Goal: Task Accomplishment & Management: Complete application form

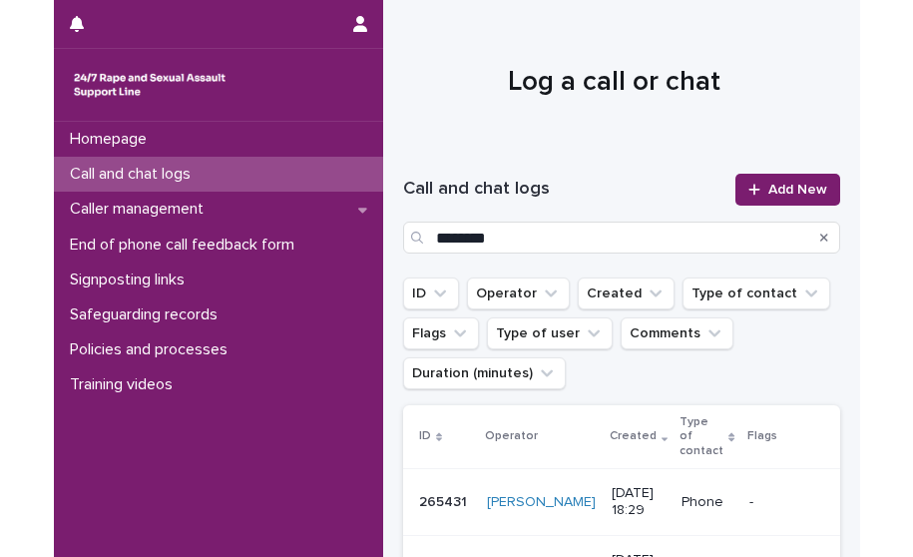
scroll to position [100, 0]
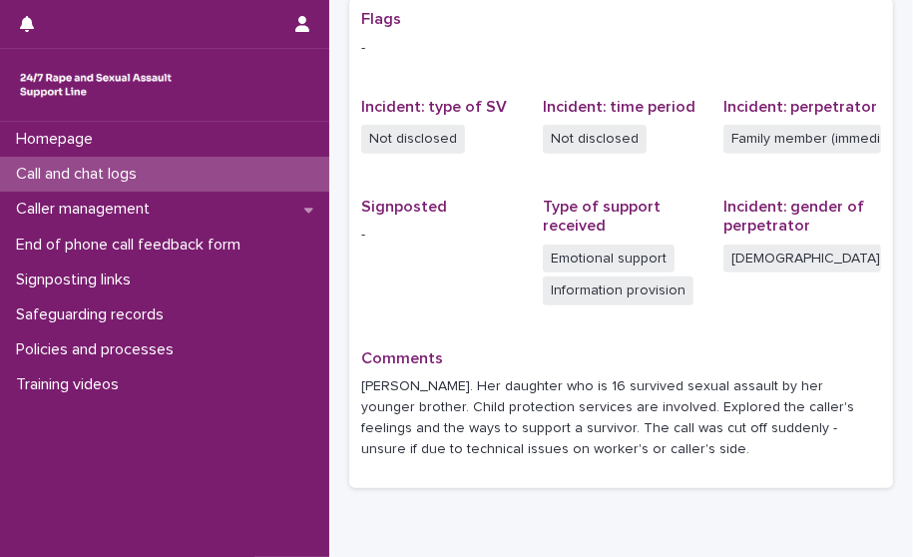
scroll to position [499, 0]
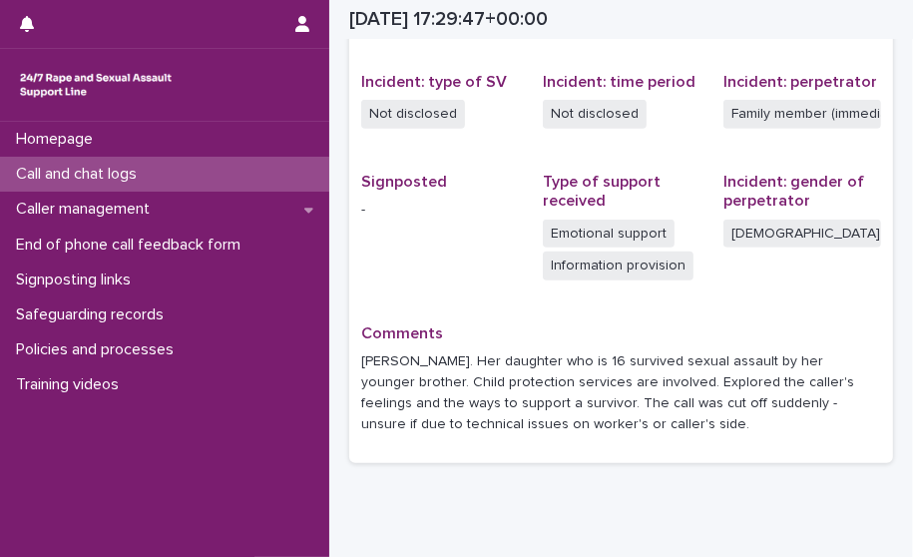
click at [70, 185] on div "Call and chat logs" at bounding box center [164, 174] width 329 height 35
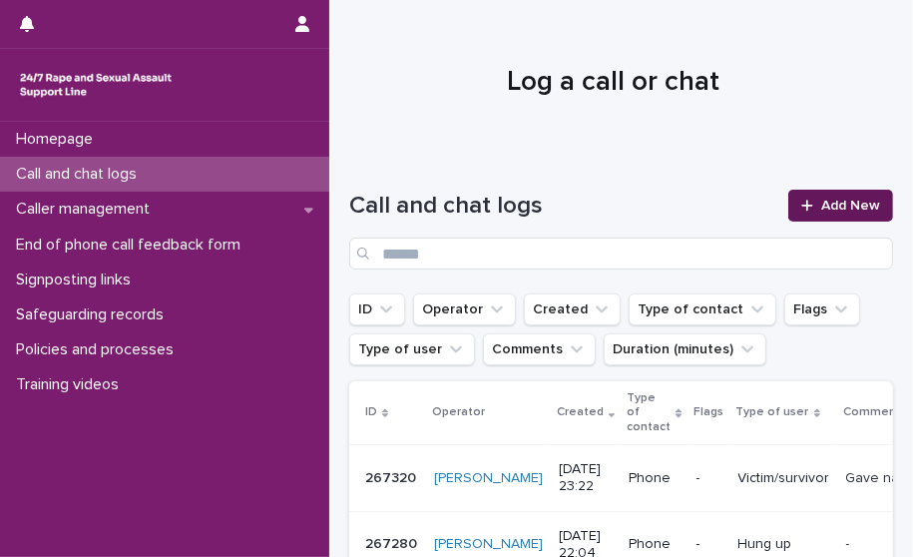
click at [802, 208] on icon at bounding box center [808, 206] width 12 height 14
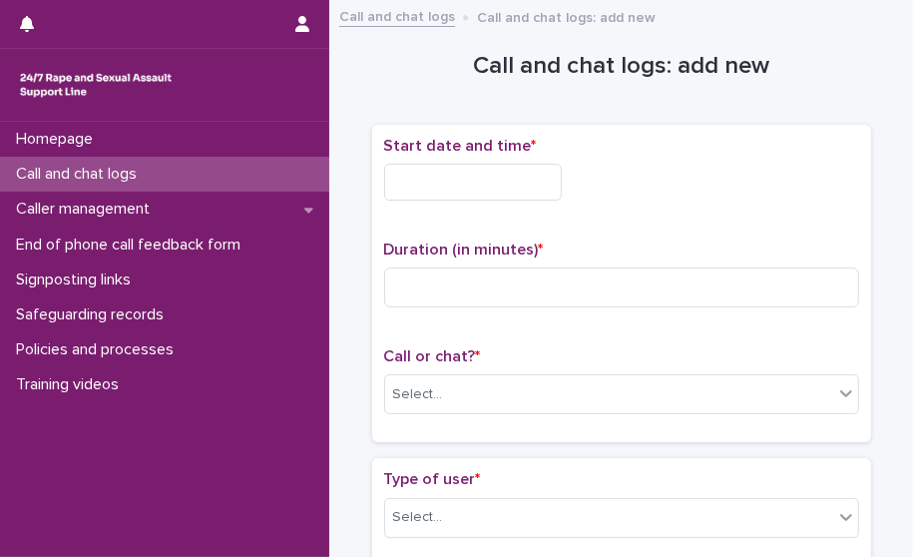
click at [455, 175] on input "text" at bounding box center [473, 182] width 178 height 37
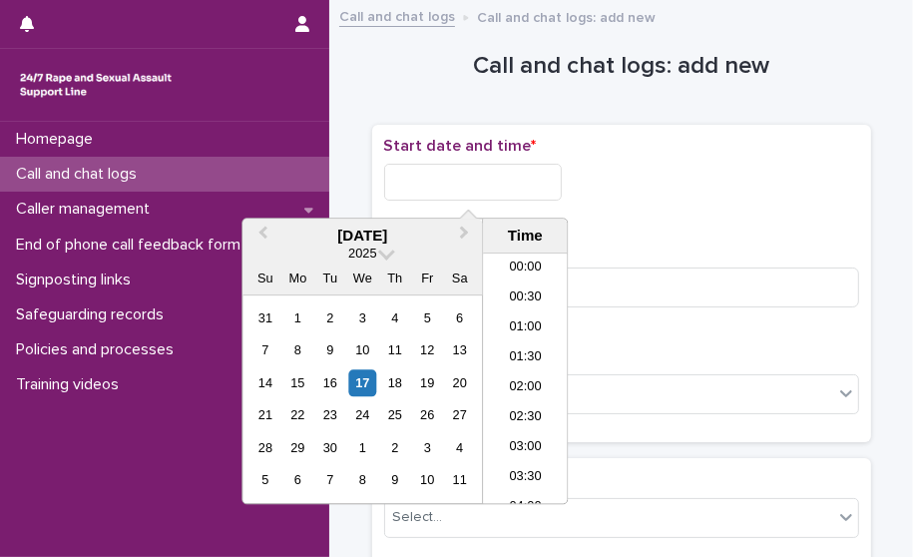
scroll to position [938, 0]
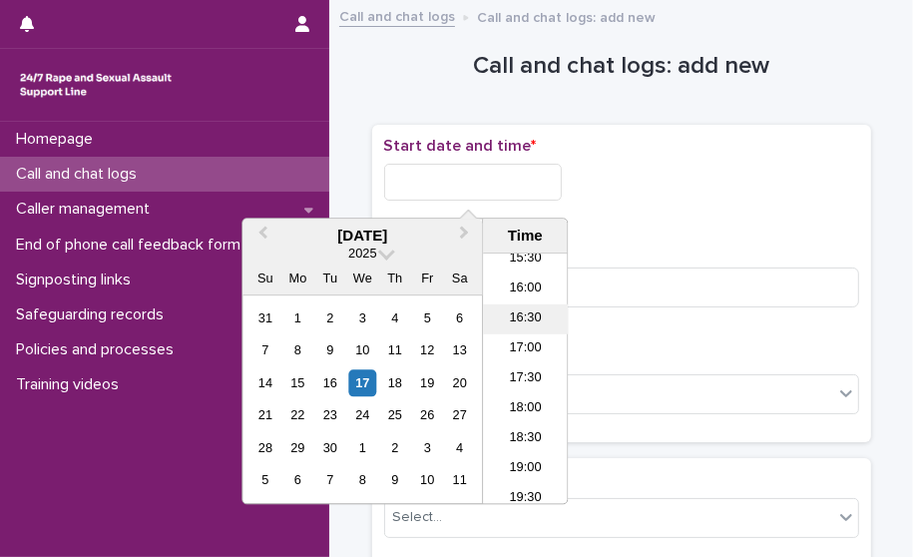
click at [514, 321] on li "16:30" at bounding box center [525, 319] width 85 height 30
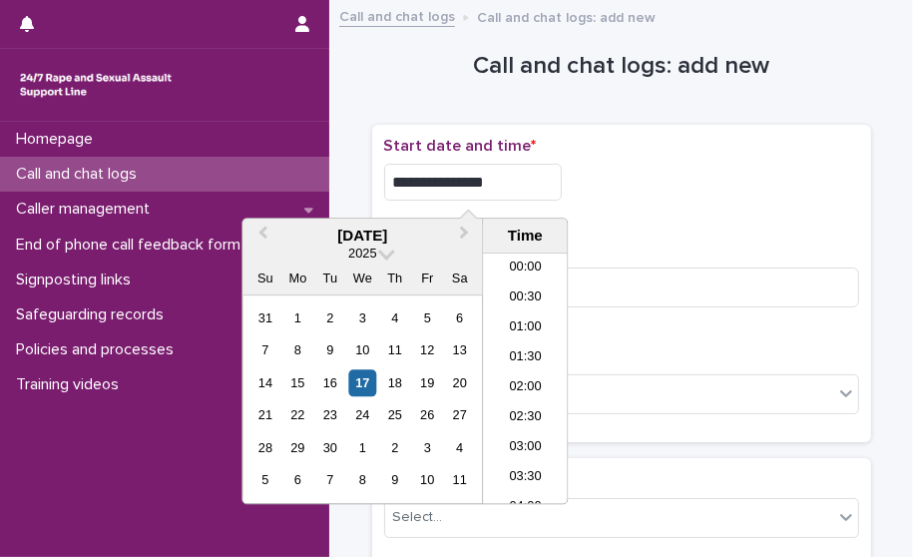
click at [501, 194] on input "**********" at bounding box center [473, 182] width 178 height 37
type input "**********"
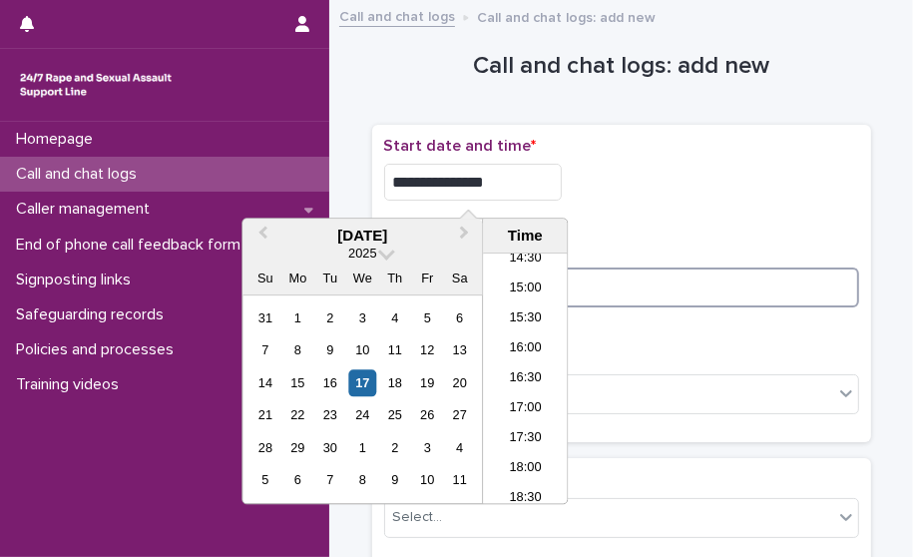
click at [595, 296] on input at bounding box center [621, 288] width 475 height 40
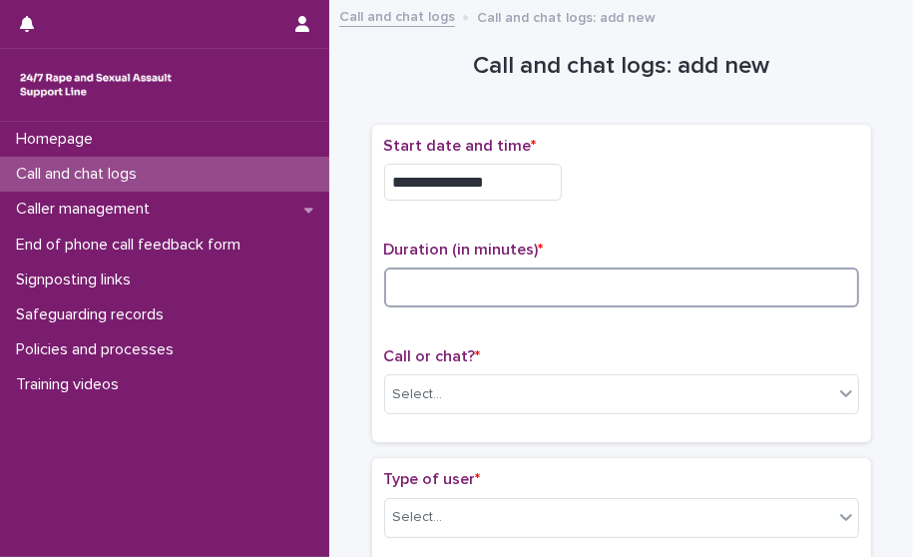
type input "*"
type input "**"
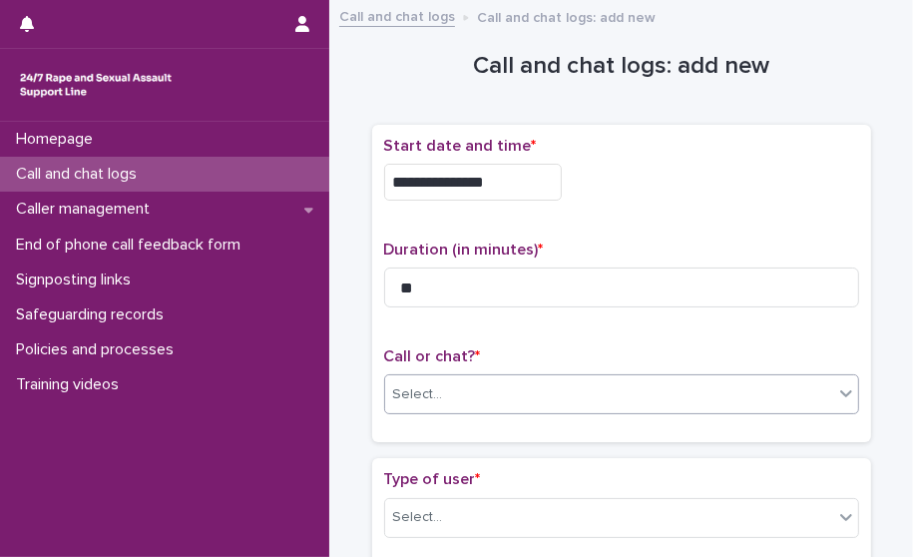
click at [634, 386] on div "Select..." at bounding box center [609, 394] width 448 height 33
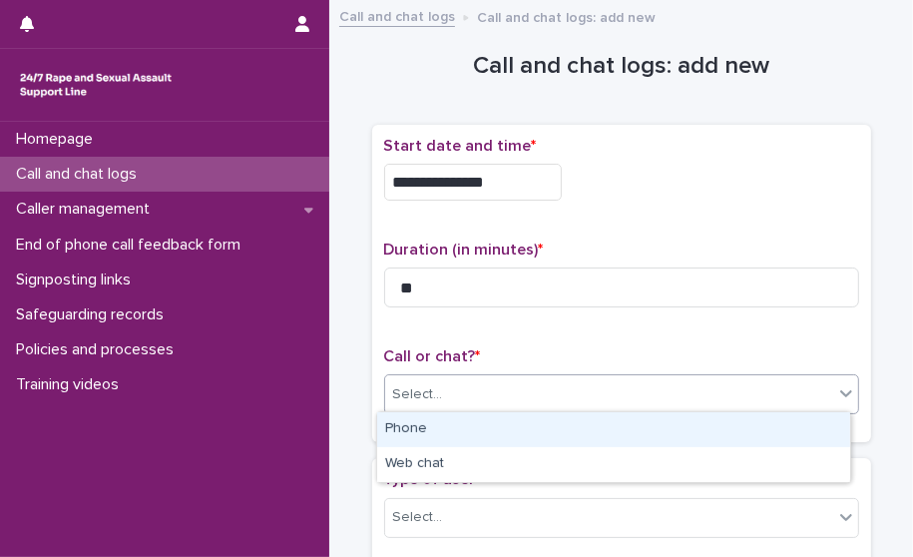
click at [587, 432] on div "Phone" at bounding box center [613, 429] width 473 height 35
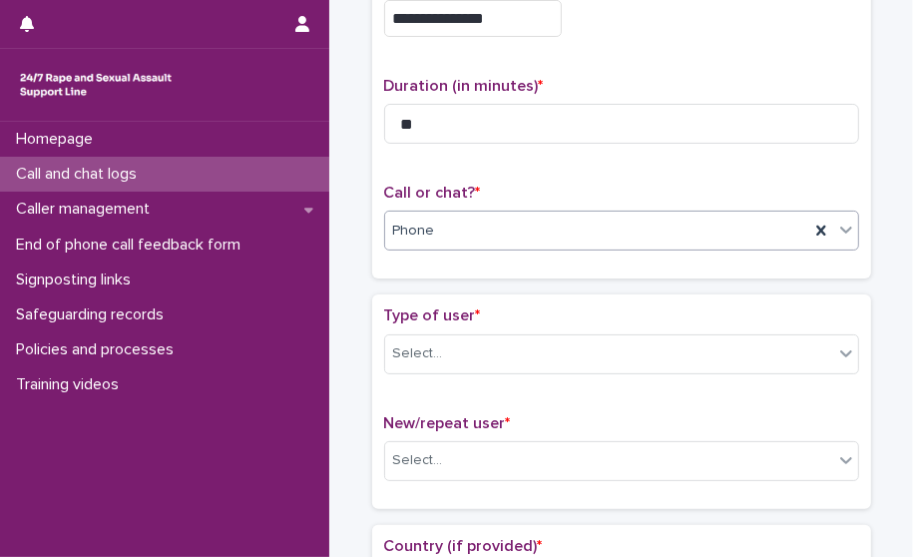
scroll to position [200, 0]
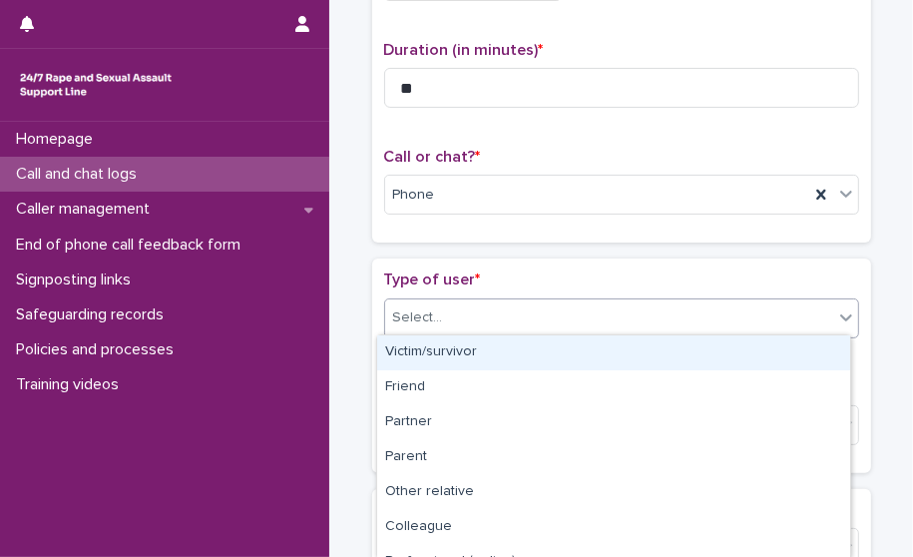
click at [496, 328] on div "Select..." at bounding box center [609, 317] width 448 height 33
click at [497, 353] on div "Victim/survivor" at bounding box center [613, 352] width 473 height 35
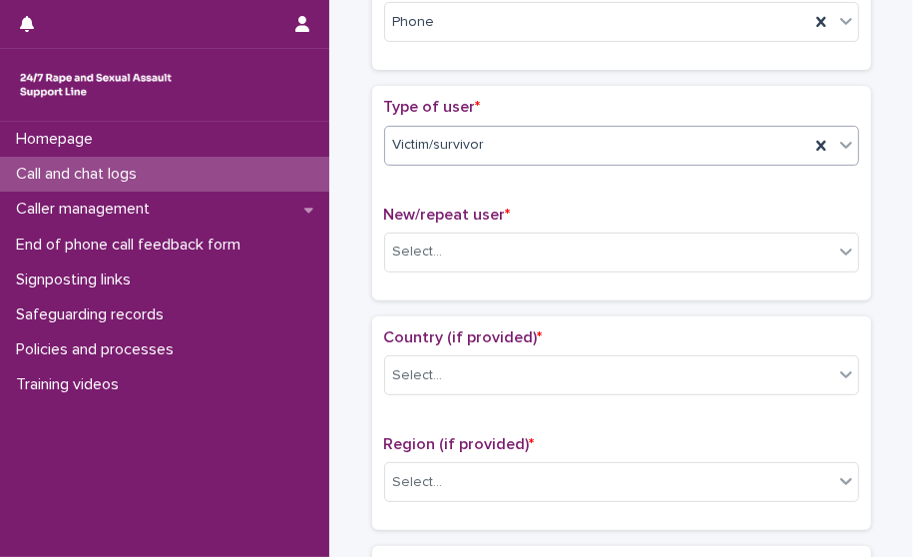
scroll to position [399, 0]
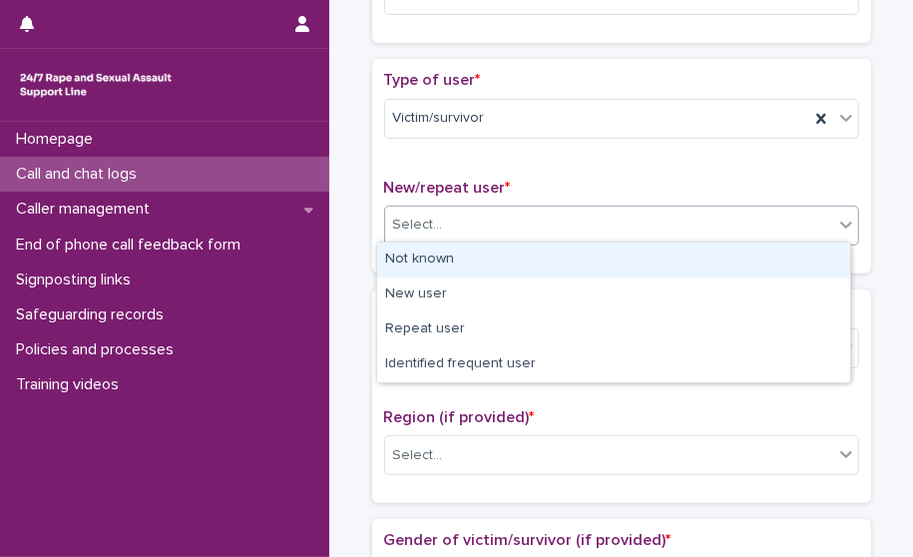
click at [483, 227] on div "Select..." at bounding box center [609, 225] width 448 height 33
click at [534, 152] on div "Type of user * Victim/survivor New/repeat user * option Not known focused, 1 of…" at bounding box center [621, 166] width 475 height 190
click at [515, 228] on div "Select..." at bounding box center [609, 225] width 448 height 33
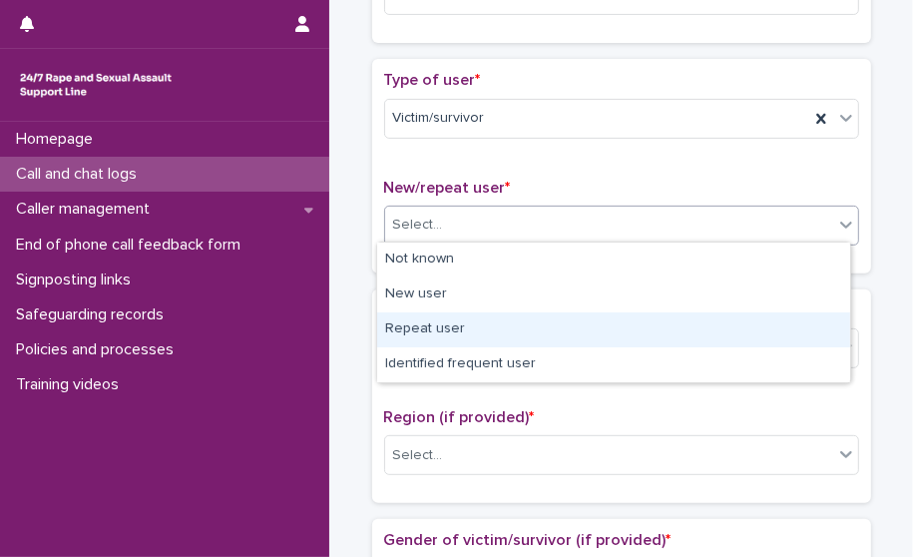
click at [439, 322] on div "Repeat user" at bounding box center [613, 329] width 473 height 35
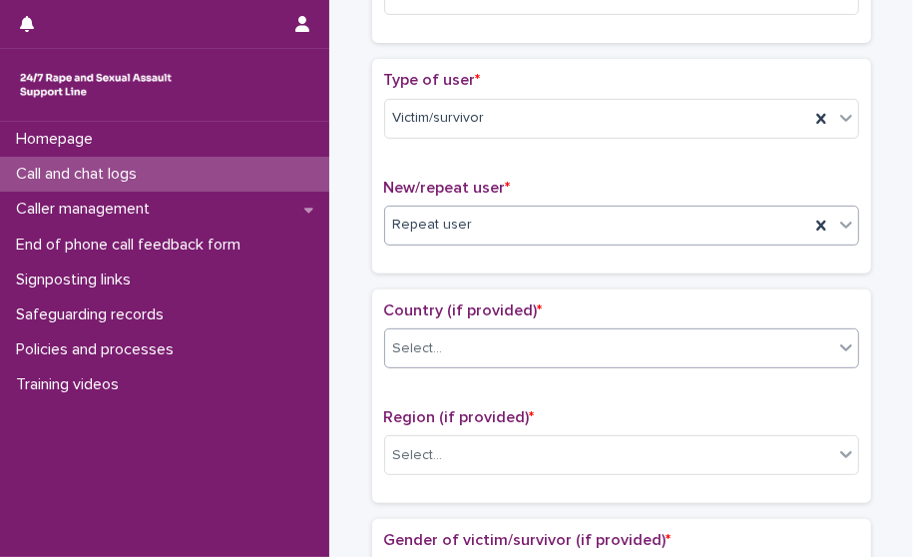
click at [439, 344] on div "Select..." at bounding box center [609, 348] width 448 height 33
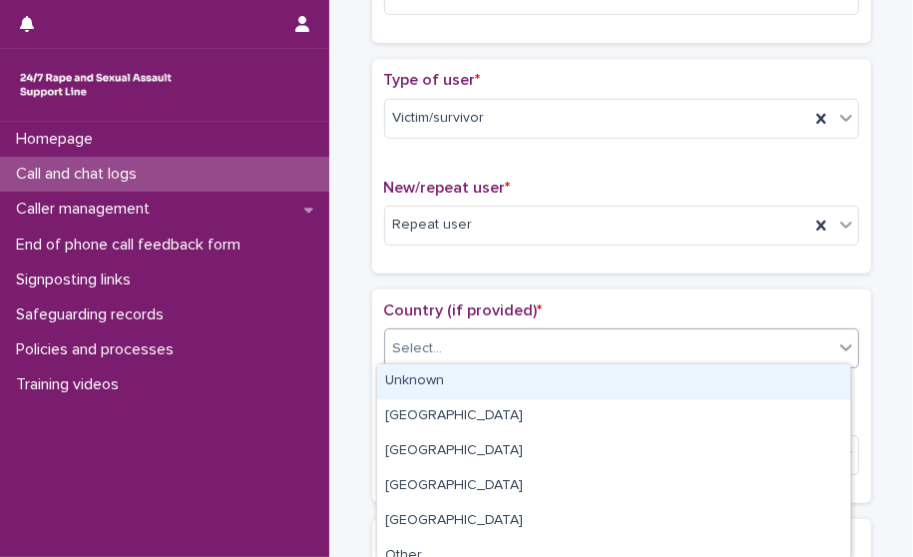
click at [430, 383] on div "Unknown" at bounding box center [613, 381] width 473 height 35
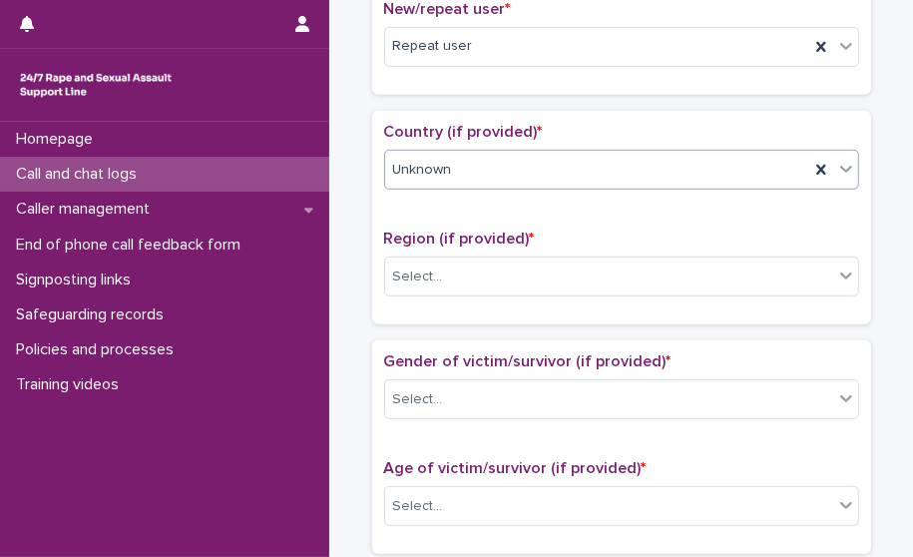
scroll to position [599, 0]
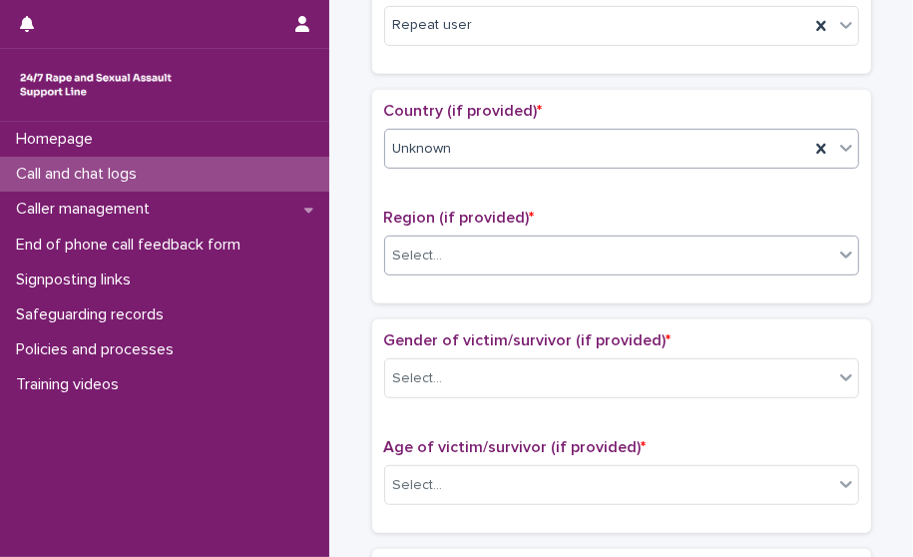
click at [447, 261] on div "Select..." at bounding box center [609, 256] width 448 height 33
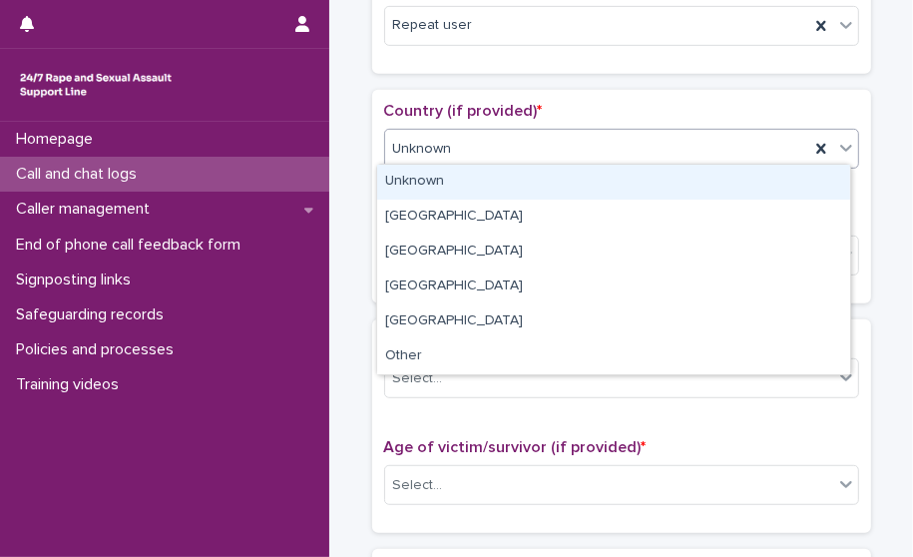
drag, startPoint x: 488, startPoint y: 136, endPoint x: 486, endPoint y: 161, distance: 25.0
click at [490, 137] on div "Unknown" at bounding box center [597, 149] width 424 height 33
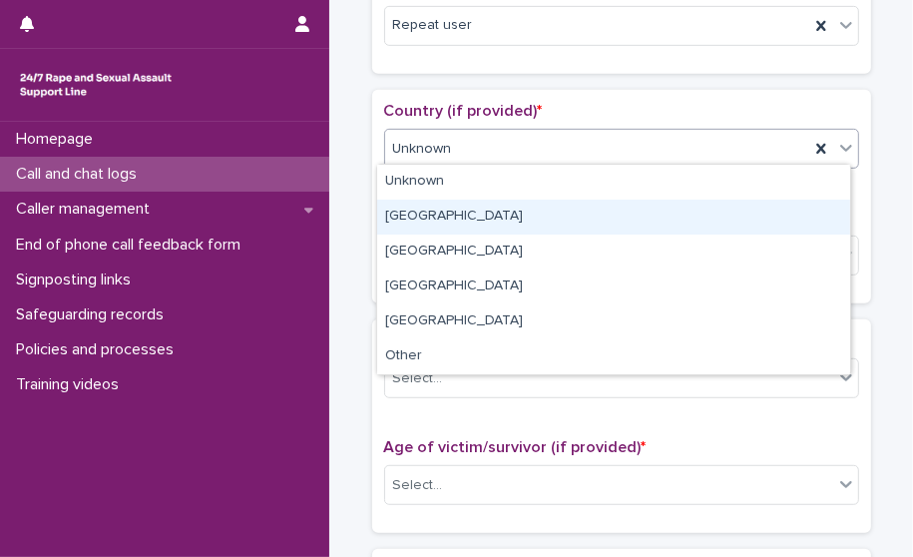
click at [457, 231] on div "[GEOGRAPHIC_DATA]" at bounding box center [613, 217] width 473 height 35
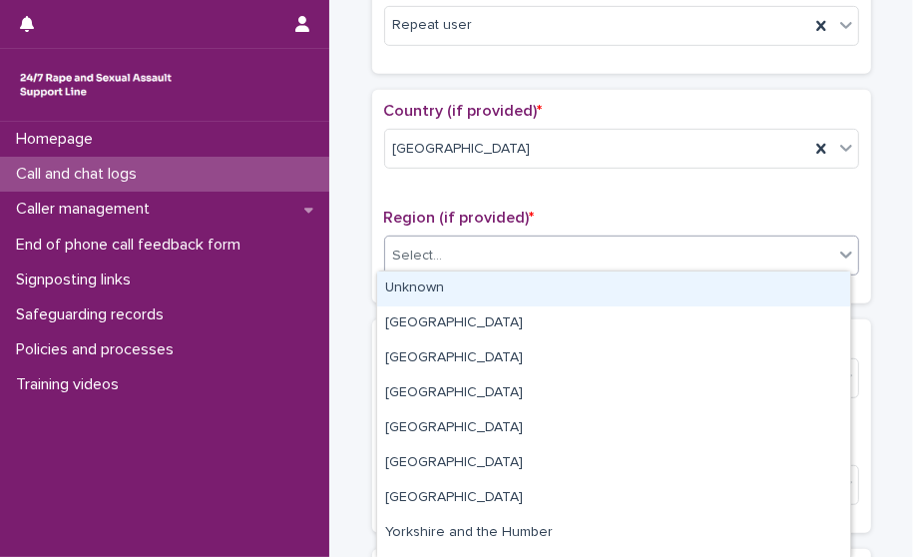
click at [529, 240] on div "Select..." at bounding box center [609, 256] width 448 height 33
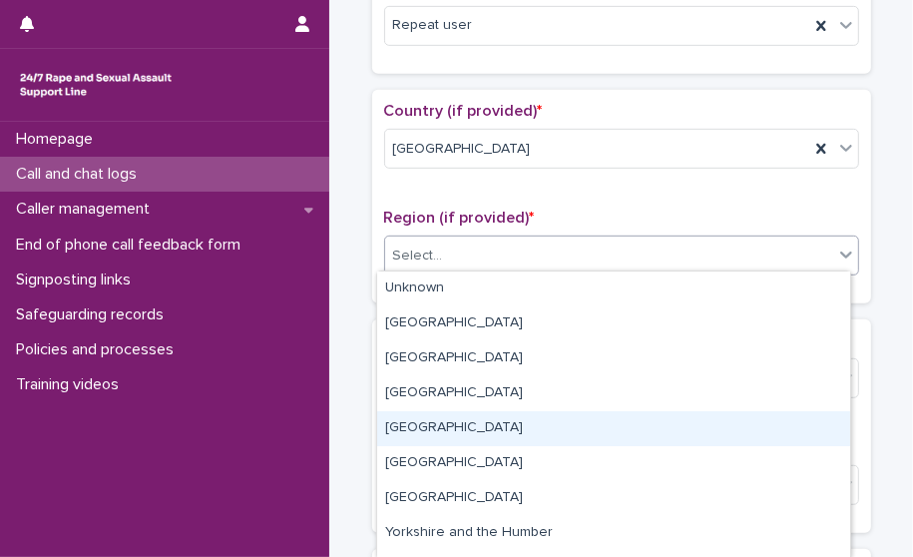
click at [529, 430] on div "[GEOGRAPHIC_DATA]" at bounding box center [613, 428] width 473 height 35
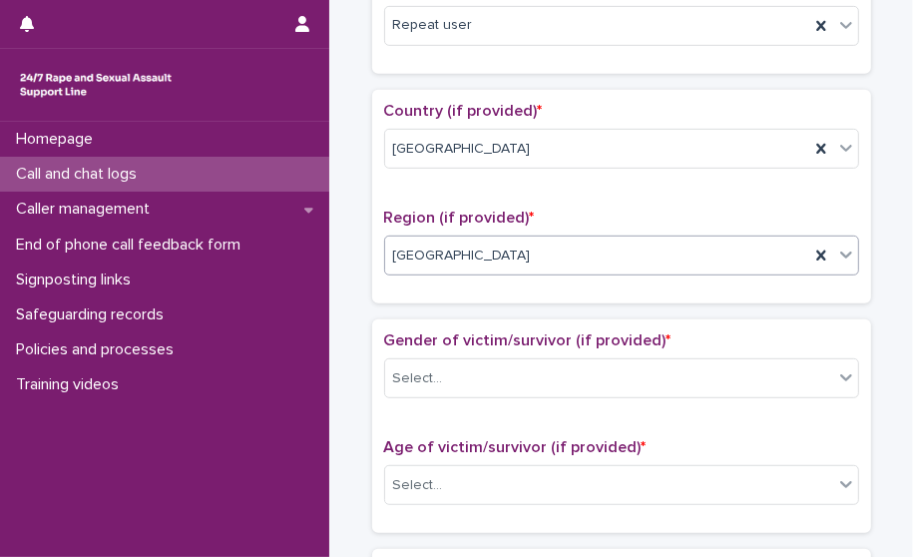
scroll to position [799, 0]
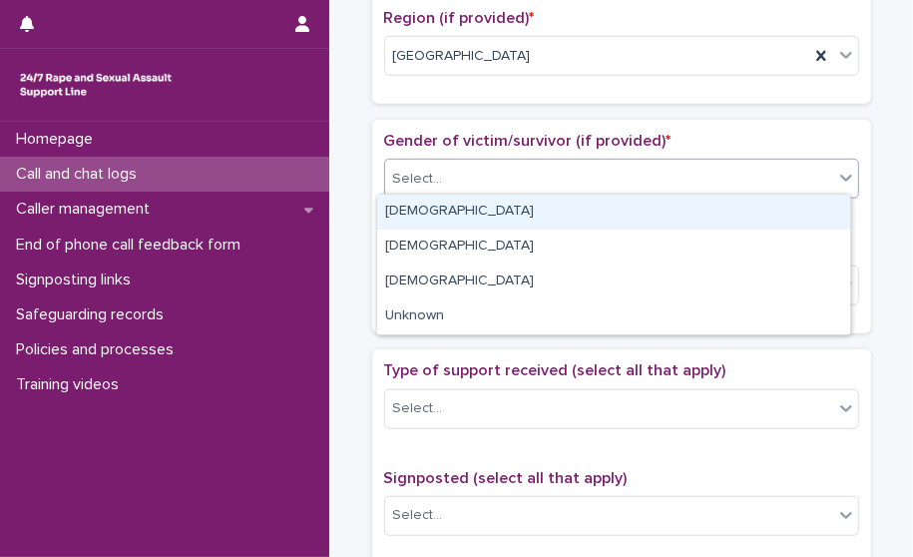
click at [496, 168] on div "Select..." at bounding box center [609, 179] width 448 height 33
click at [487, 216] on div "[DEMOGRAPHIC_DATA]" at bounding box center [613, 212] width 473 height 35
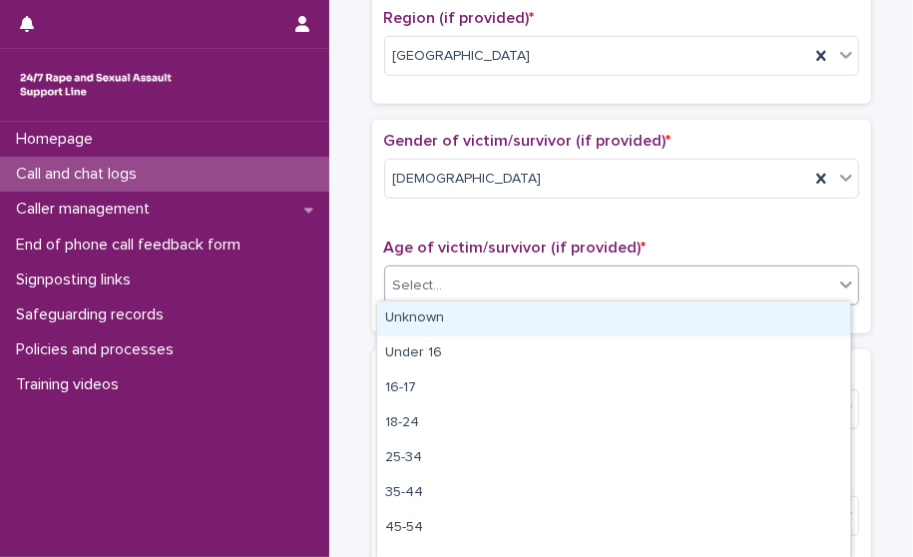
click at [478, 276] on div "Select..." at bounding box center [609, 286] width 448 height 33
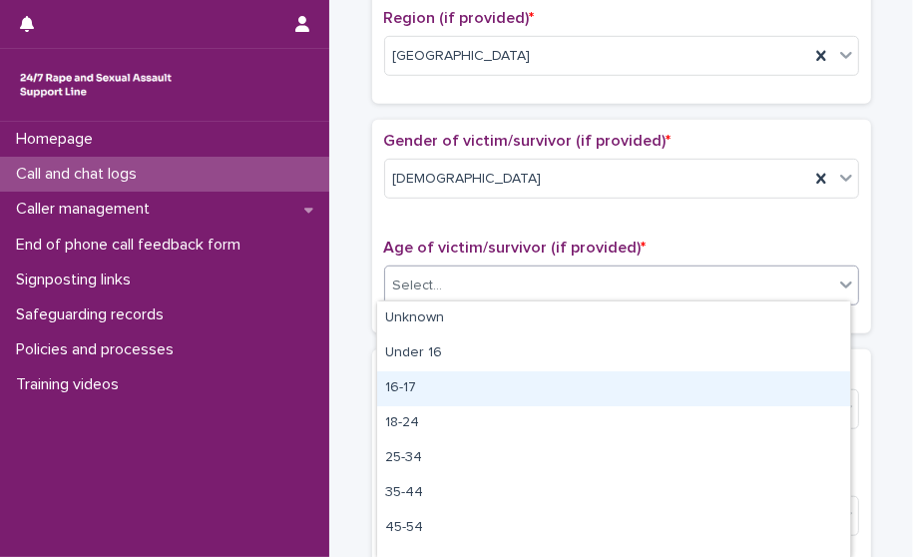
click at [498, 385] on div "16-17" at bounding box center [613, 388] width 473 height 35
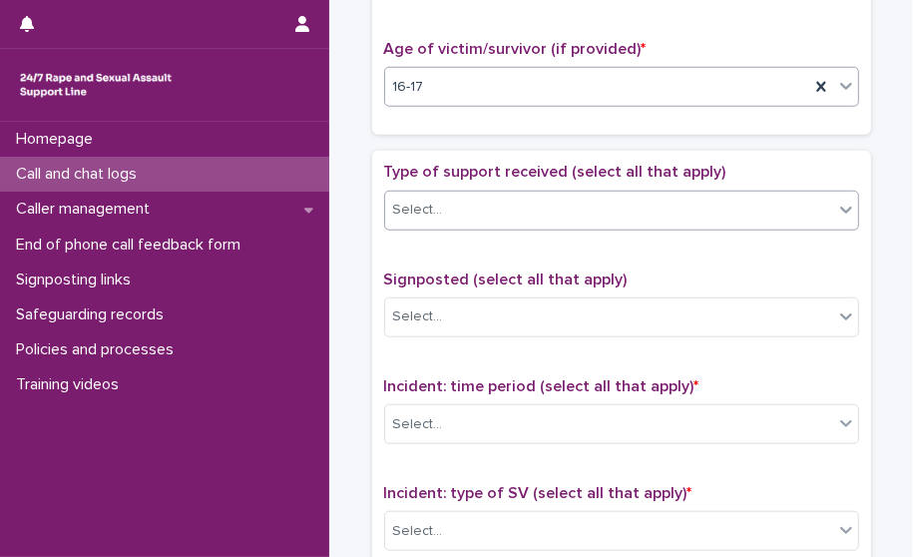
scroll to position [998, 0]
click at [419, 205] on div "Select..." at bounding box center [418, 209] width 50 height 21
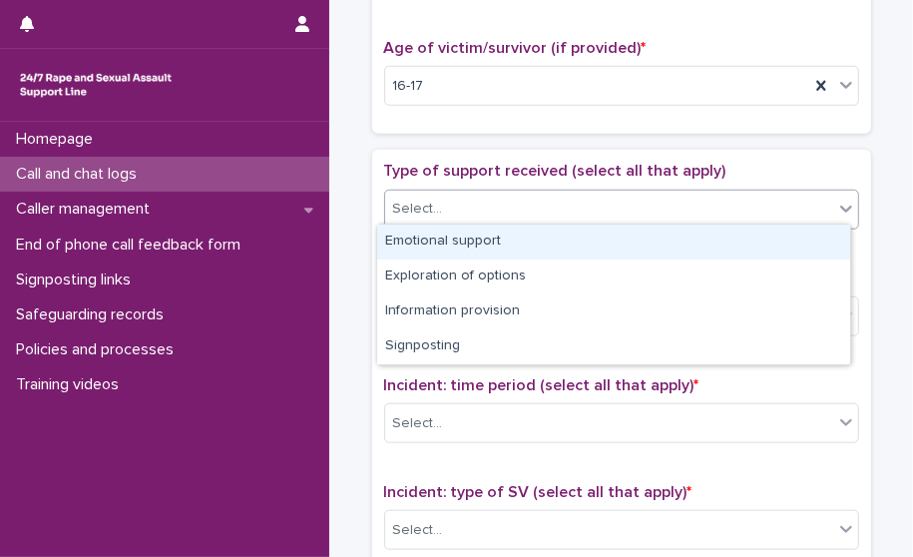
click at [417, 244] on div "Emotional support" at bounding box center [613, 242] width 473 height 35
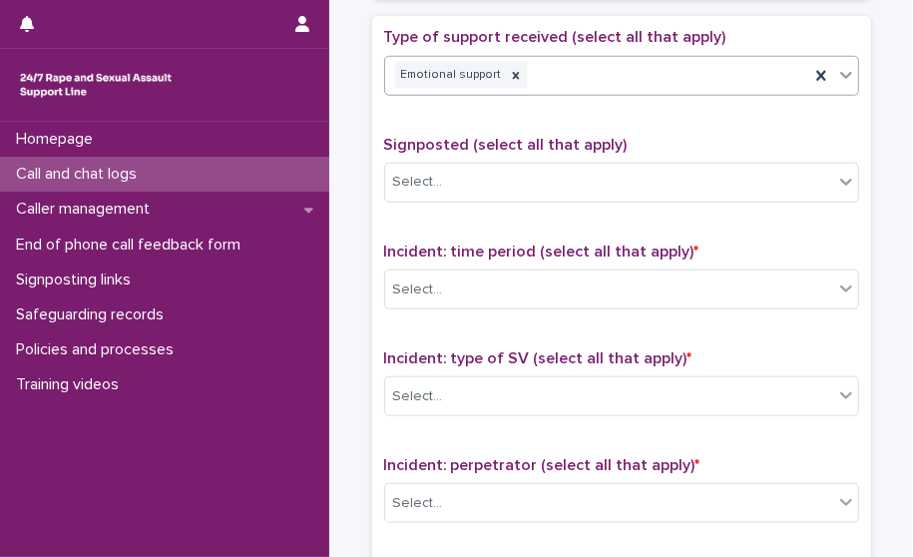
scroll to position [1098, 0]
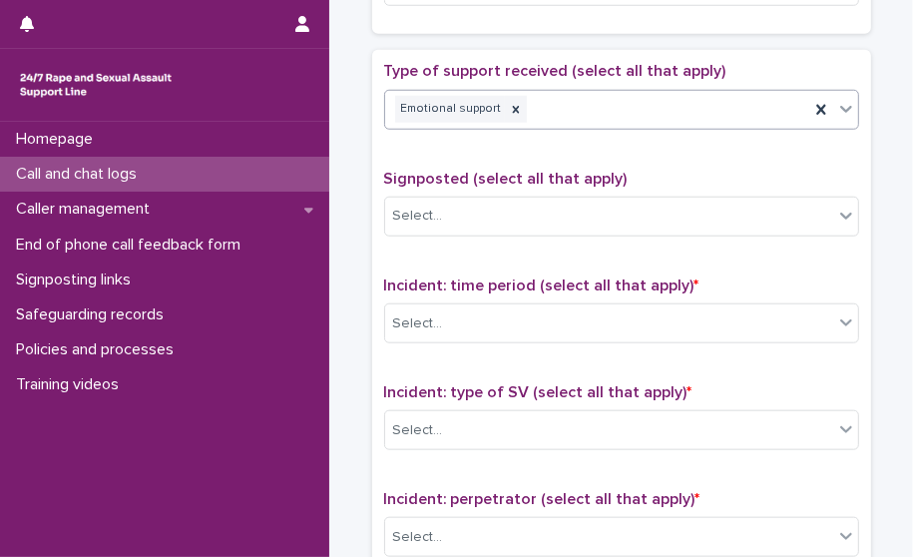
click at [546, 105] on div "Emotional support" at bounding box center [597, 109] width 424 height 35
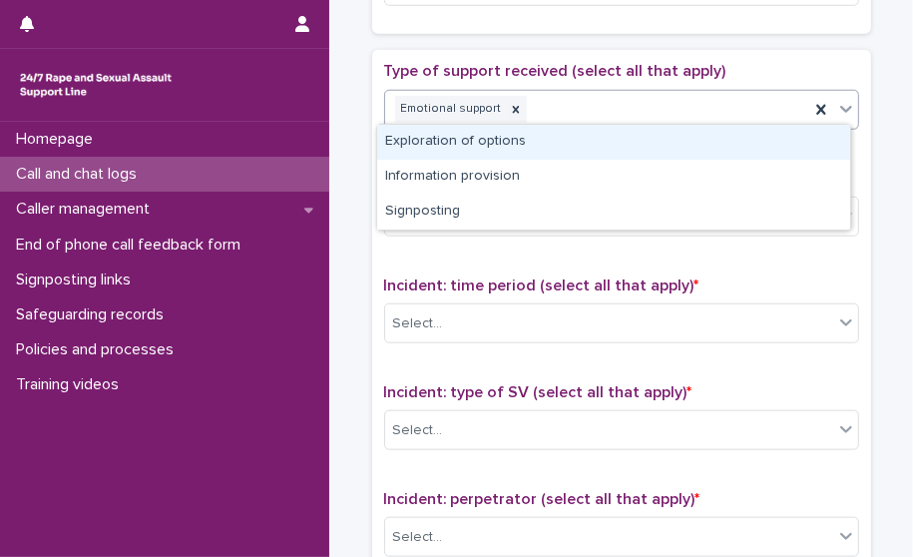
click at [519, 144] on div "Exploration of options" at bounding box center [613, 142] width 473 height 35
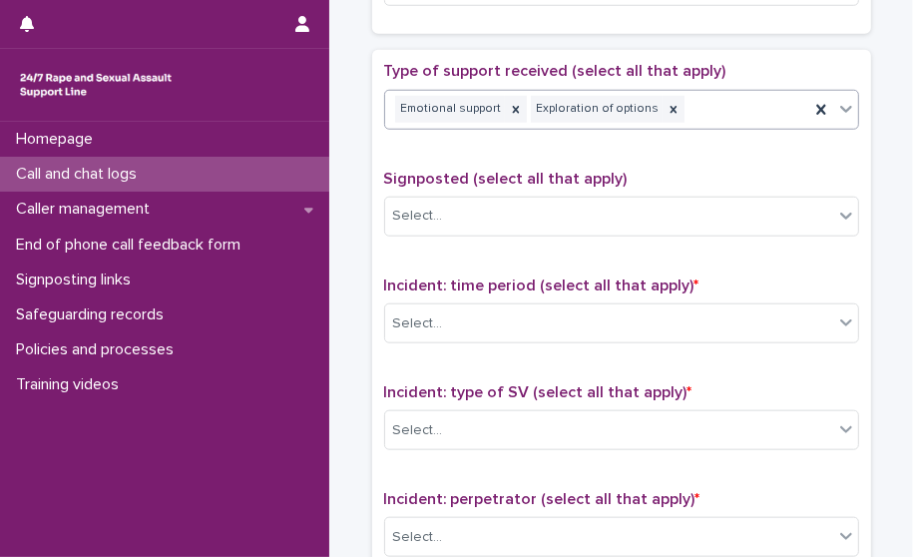
click at [680, 101] on div "Emotional support Exploration of options" at bounding box center [597, 109] width 424 height 35
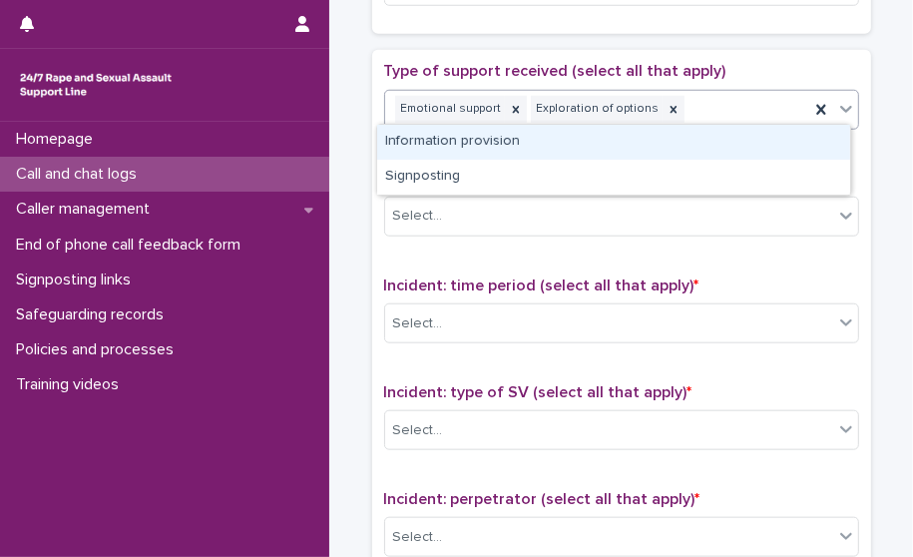
click at [671, 134] on div "Information provision" at bounding box center [613, 142] width 473 height 35
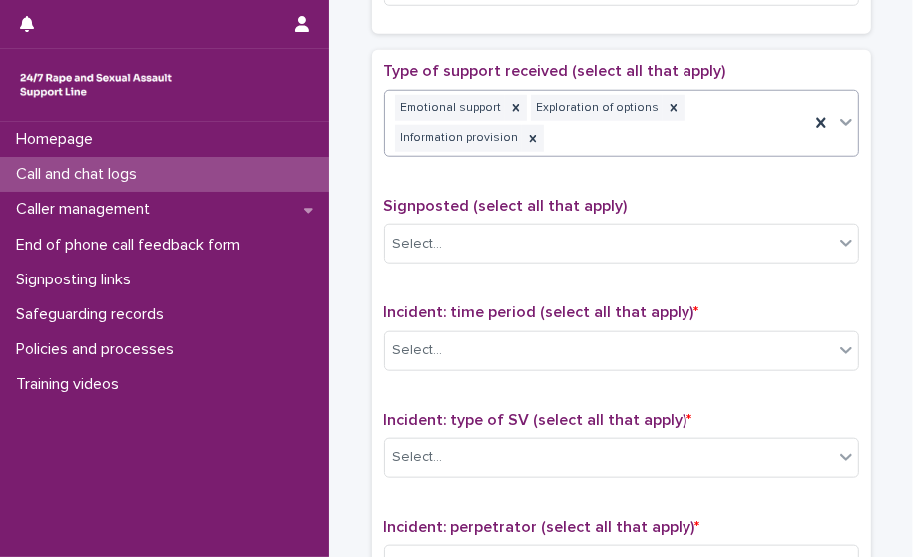
click at [771, 112] on div "Emotional support Exploration of options Information provision" at bounding box center [597, 124] width 424 height 66
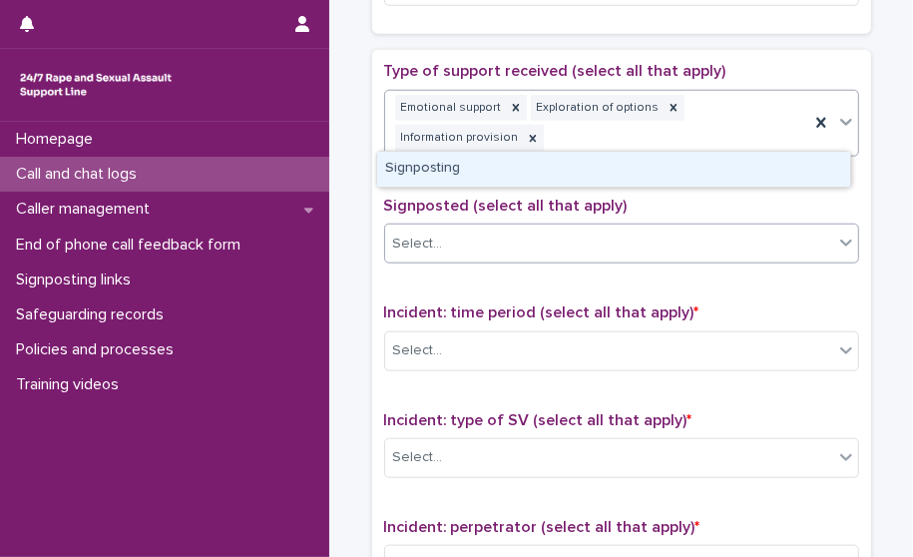
drag, startPoint x: 715, startPoint y: 171, endPoint x: 543, endPoint y: 257, distance: 191.9
click at [712, 173] on div "Signposting" at bounding box center [613, 169] width 473 height 35
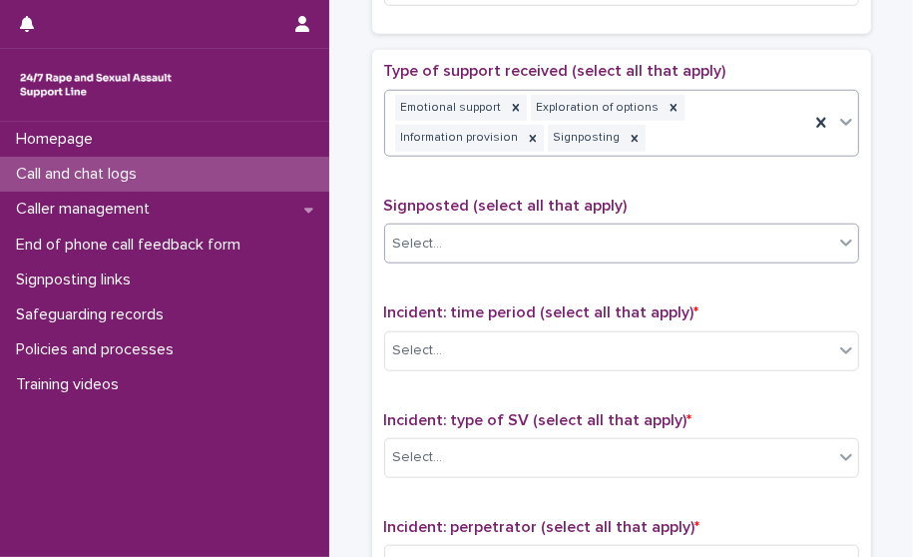
click at [482, 243] on div "Select..." at bounding box center [609, 244] width 448 height 33
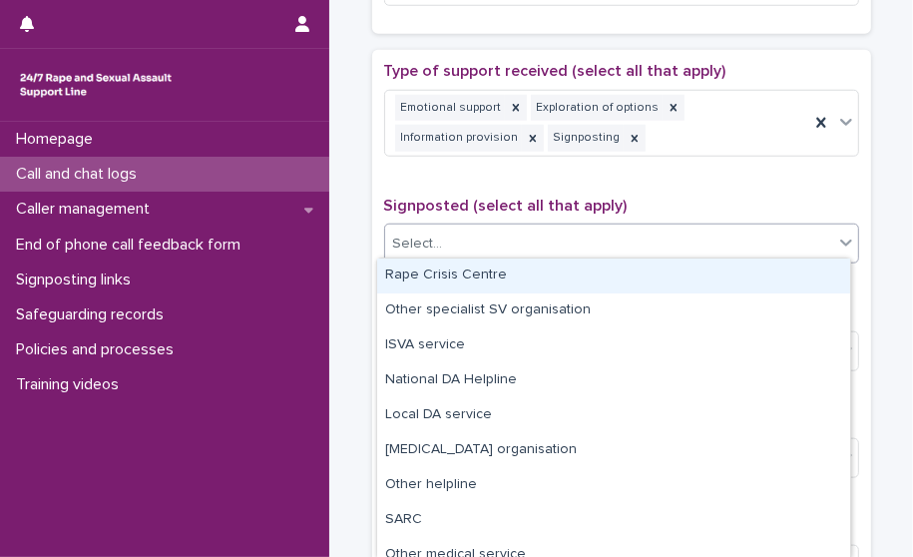
click at [431, 280] on div "Rape Crisis Centre" at bounding box center [613, 276] width 473 height 35
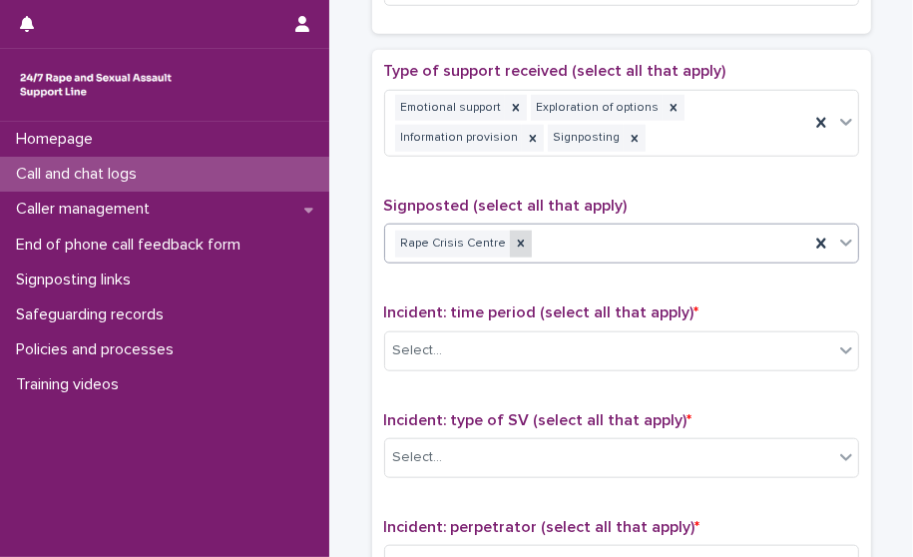
click at [517, 241] on icon at bounding box center [520, 244] width 7 height 7
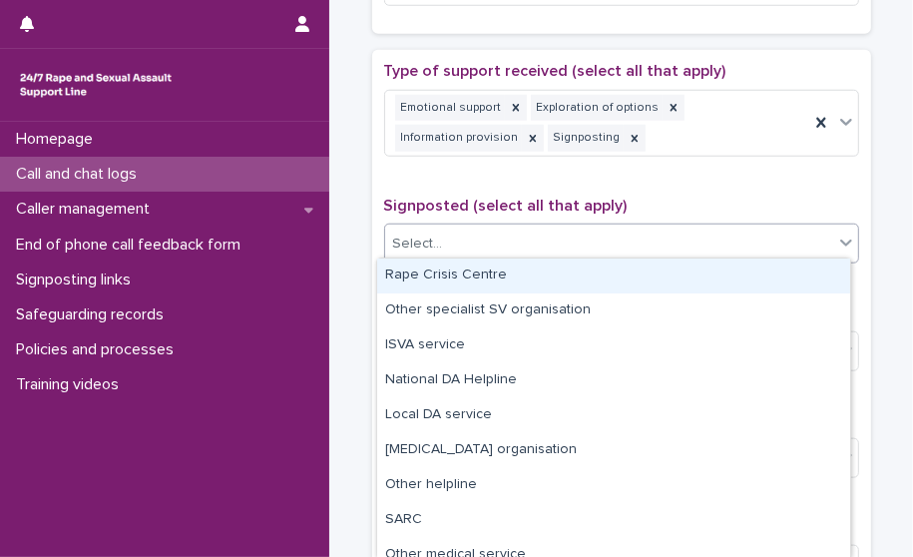
click at [591, 249] on div "Select..." at bounding box center [609, 244] width 448 height 33
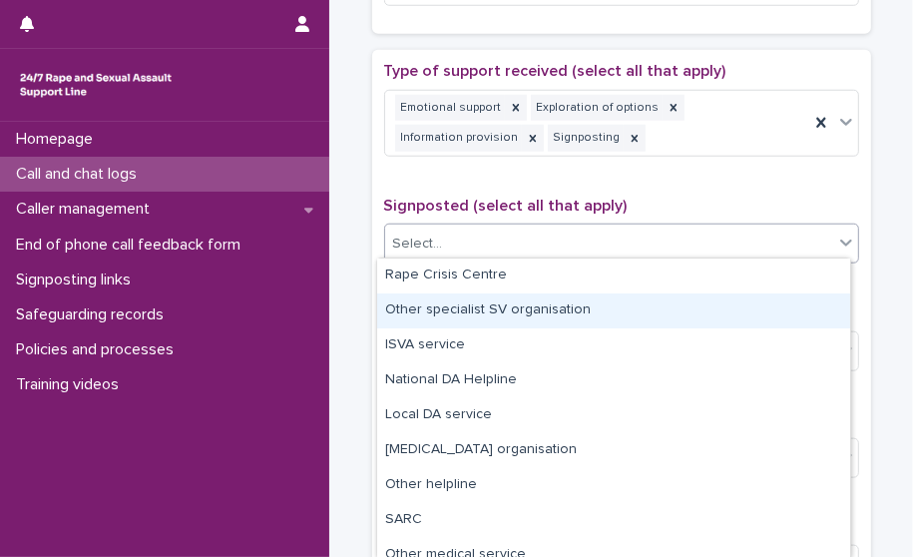
click at [544, 325] on div "Other specialist SV organisation" at bounding box center [613, 310] width 473 height 35
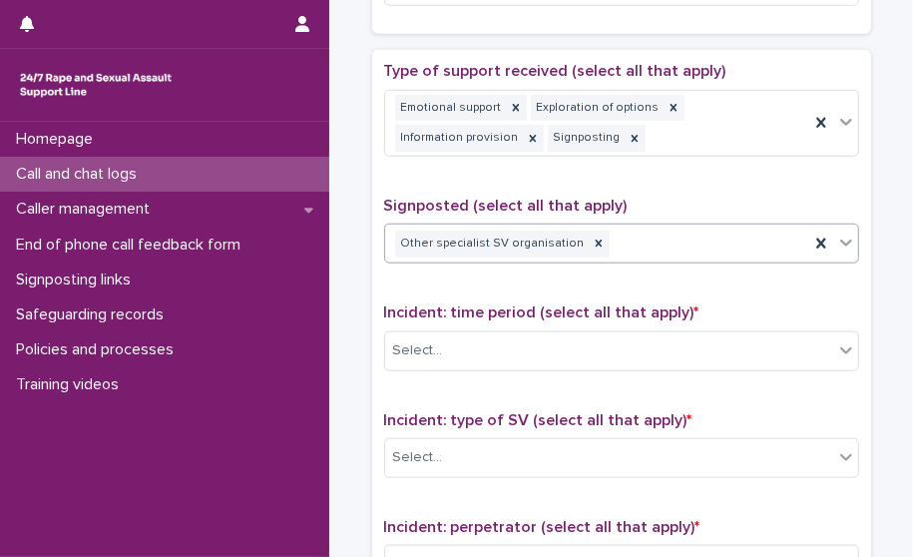
click at [719, 260] on div "Signposted (select all that apply) option Other specialist SV organisation, sel…" at bounding box center [621, 238] width 475 height 83
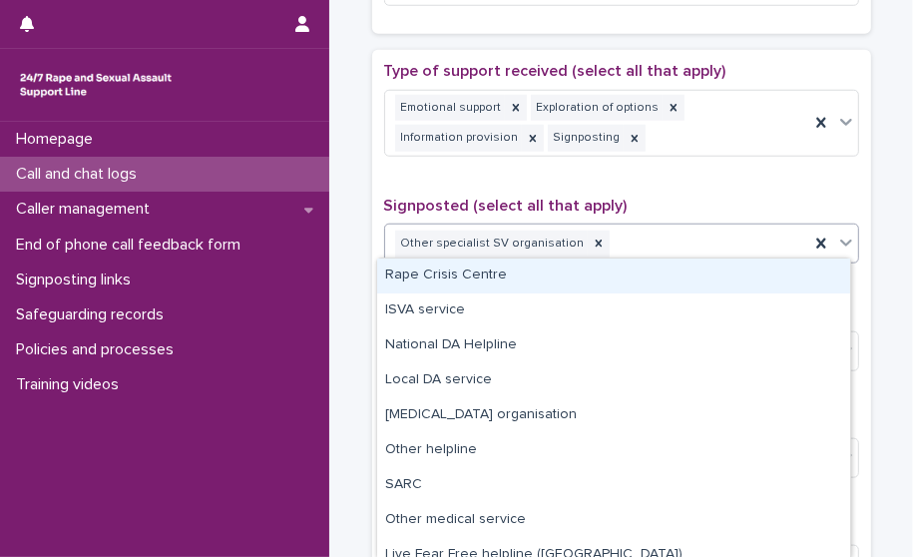
click at [655, 249] on div "Other specialist SV organisation" at bounding box center [597, 244] width 424 height 35
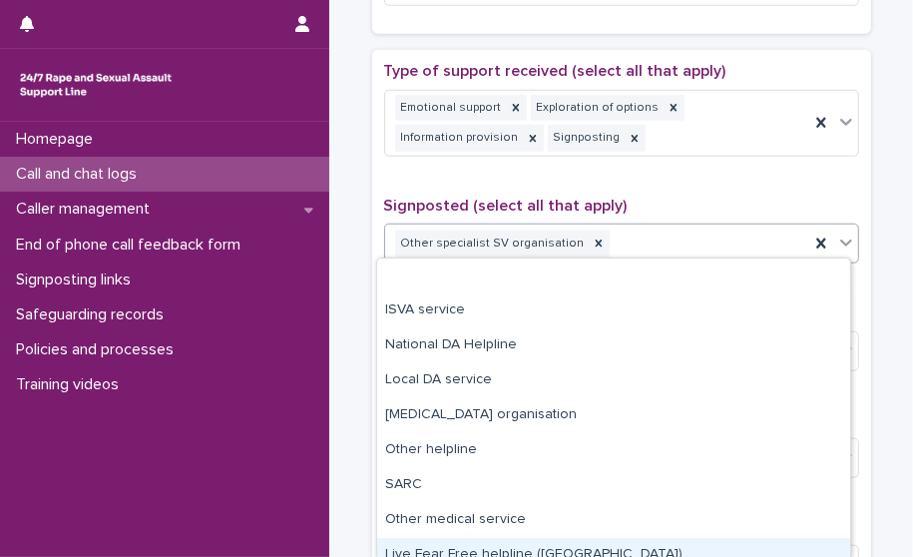
scroll to position [84, 0]
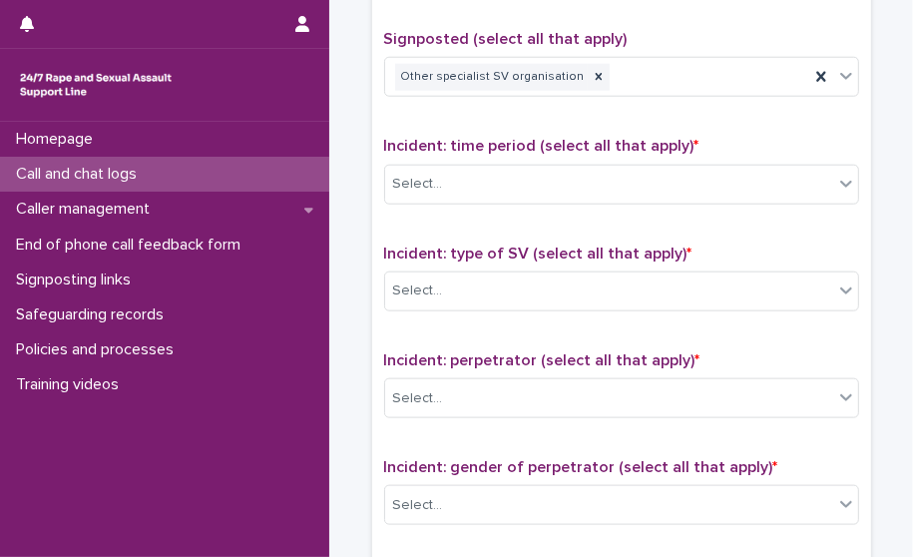
scroll to position [1298, 0]
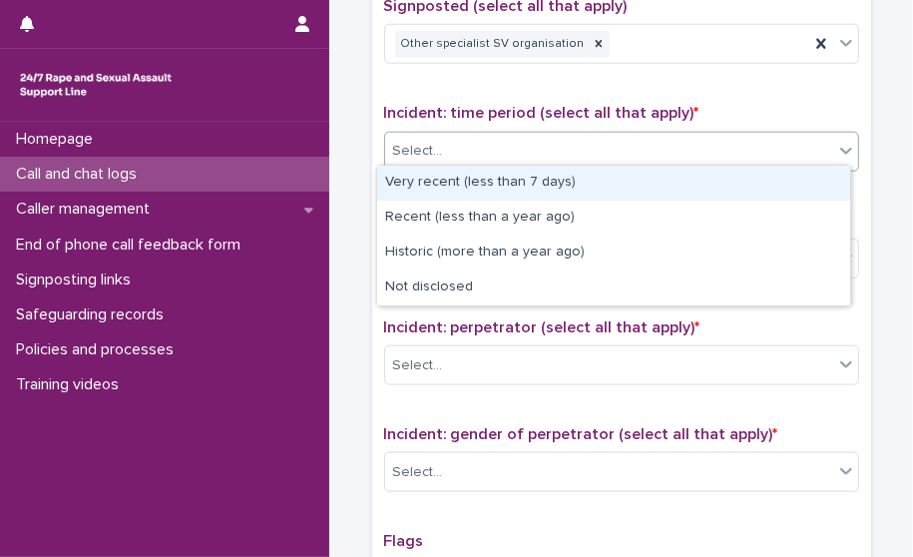
click at [472, 165] on body "**********" at bounding box center [456, 278] width 913 height 557
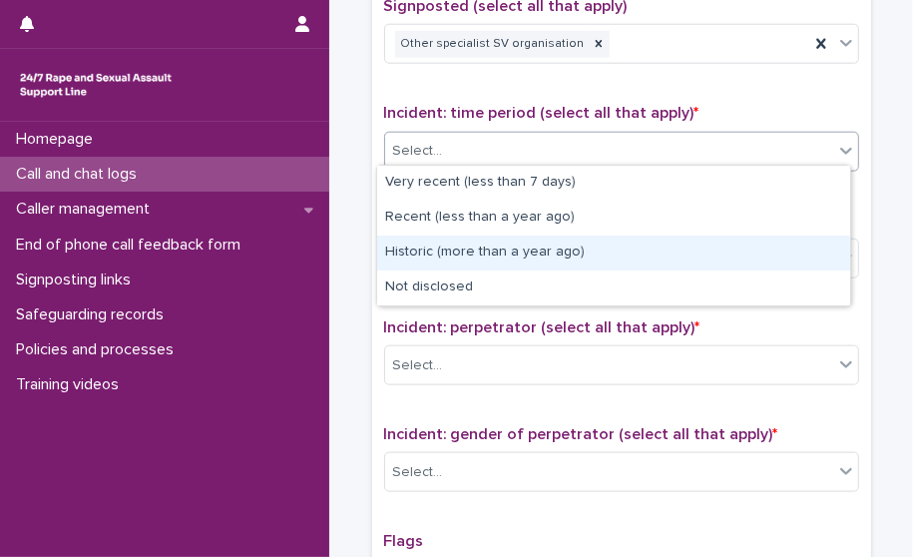
click at [505, 245] on div "Historic (more than a year ago)" at bounding box center [613, 253] width 473 height 35
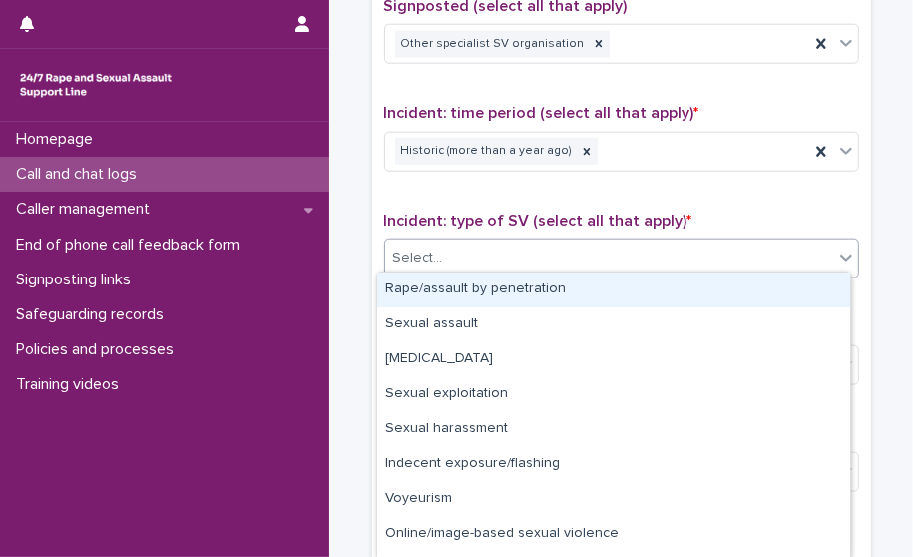
click at [496, 263] on div "Select..." at bounding box center [609, 258] width 448 height 33
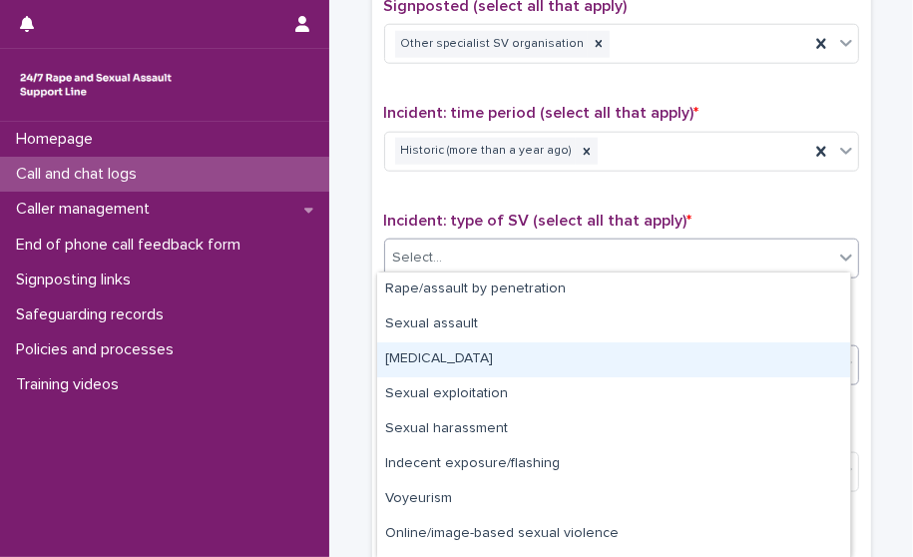
click at [458, 356] on div "[MEDICAL_DATA]" at bounding box center [613, 359] width 473 height 35
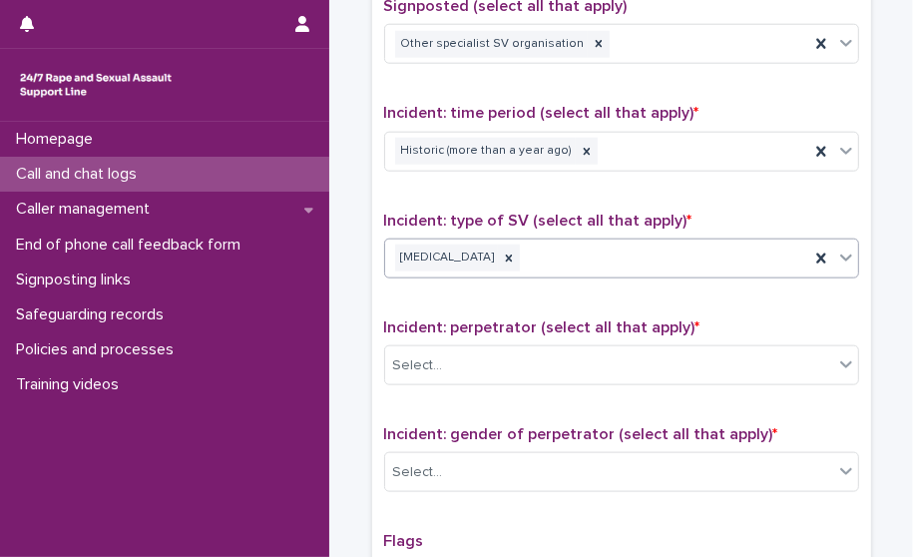
scroll to position [1397, 0]
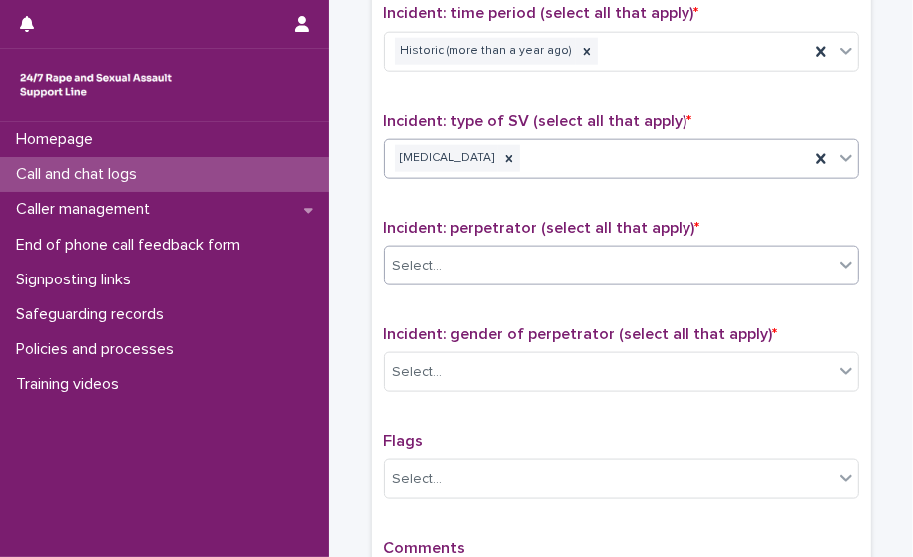
click at [494, 265] on div "Select..." at bounding box center [609, 266] width 448 height 33
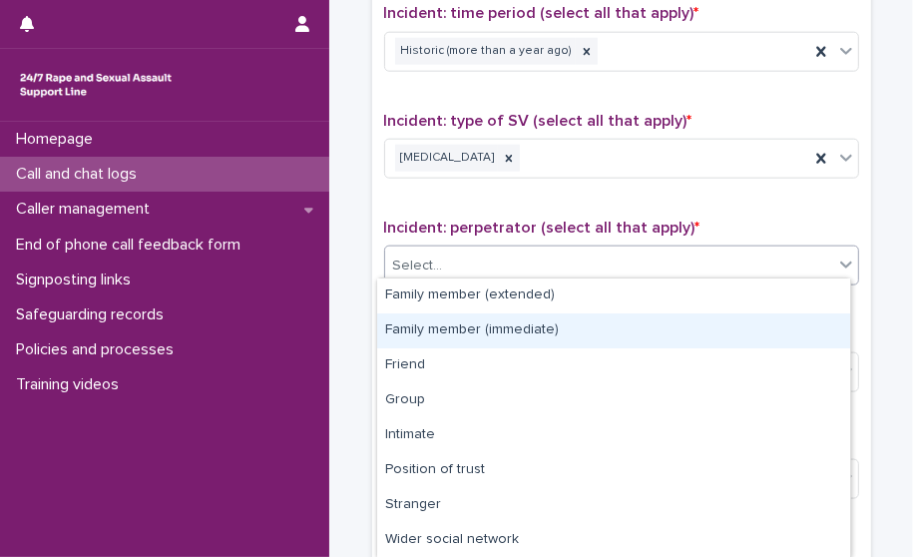
click at [516, 330] on div "Family member (immediate)" at bounding box center [613, 330] width 473 height 35
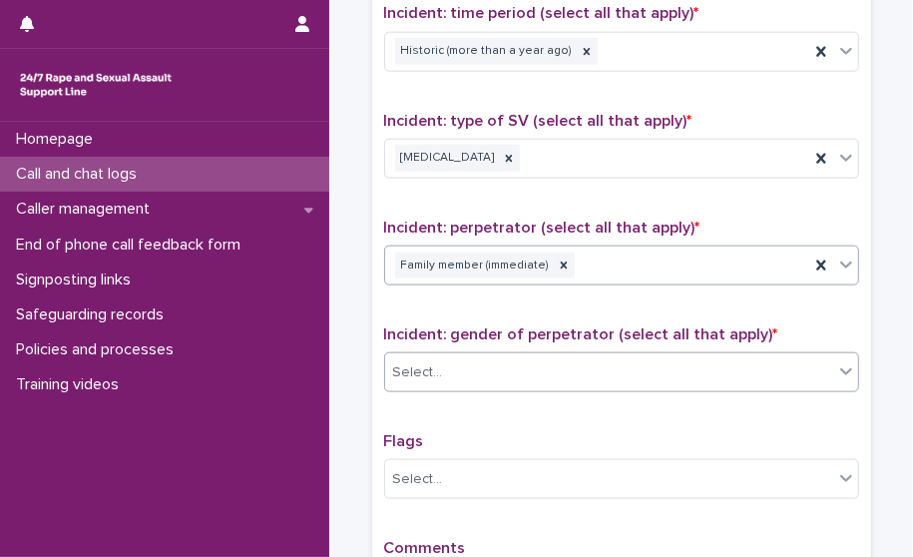
click at [502, 356] on div "Select..." at bounding box center [609, 372] width 448 height 33
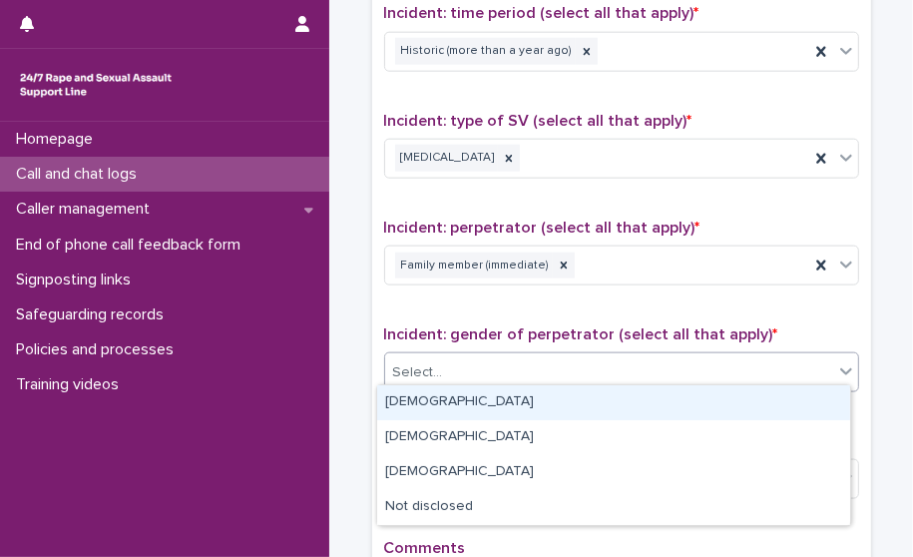
click at [489, 402] on div "[DEMOGRAPHIC_DATA]" at bounding box center [613, 402] width 473 height 35
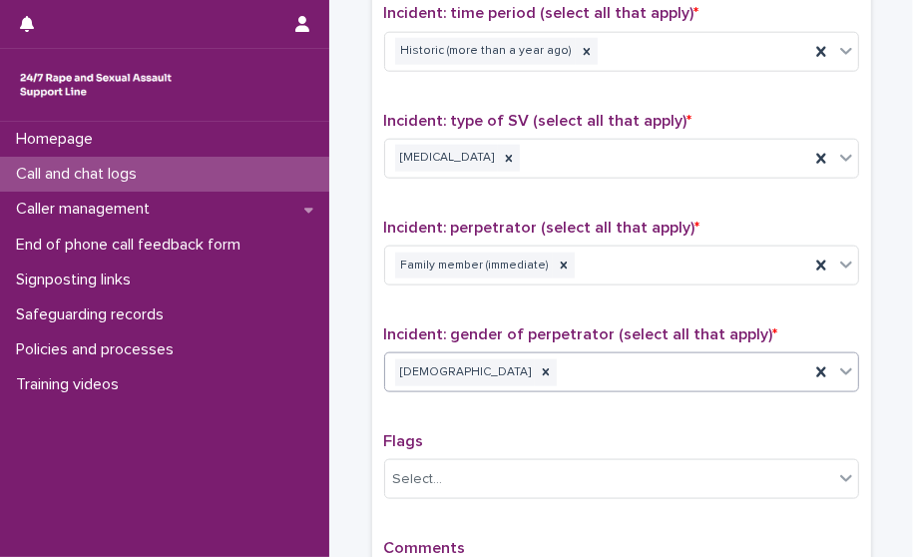
scroll to position [1597, 0]
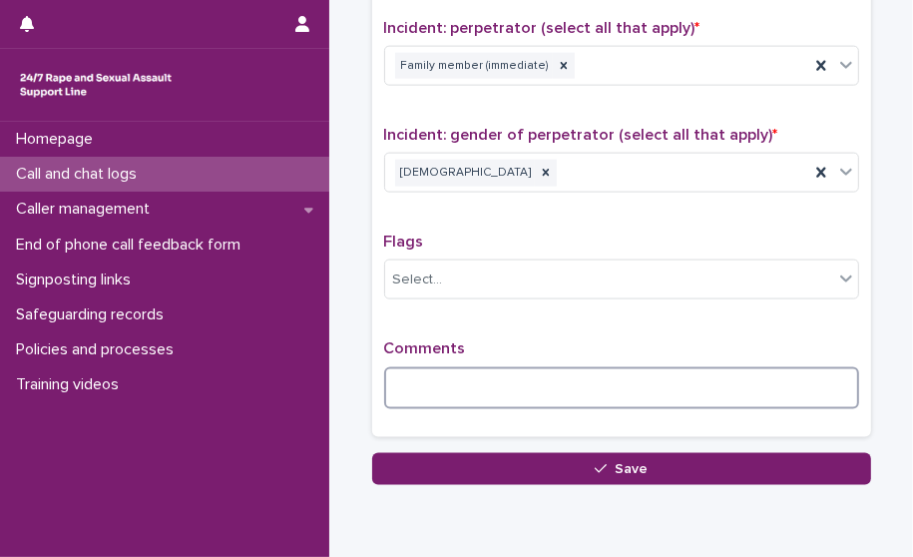
drag, startPoint x: 478, startPoint y: 395, endPoint x: 865, endPoint y: 357, distance: 389.1
click at [478, 395] on textarea at bounding box center [621, 388] width 475 height 43
type textarea "*"
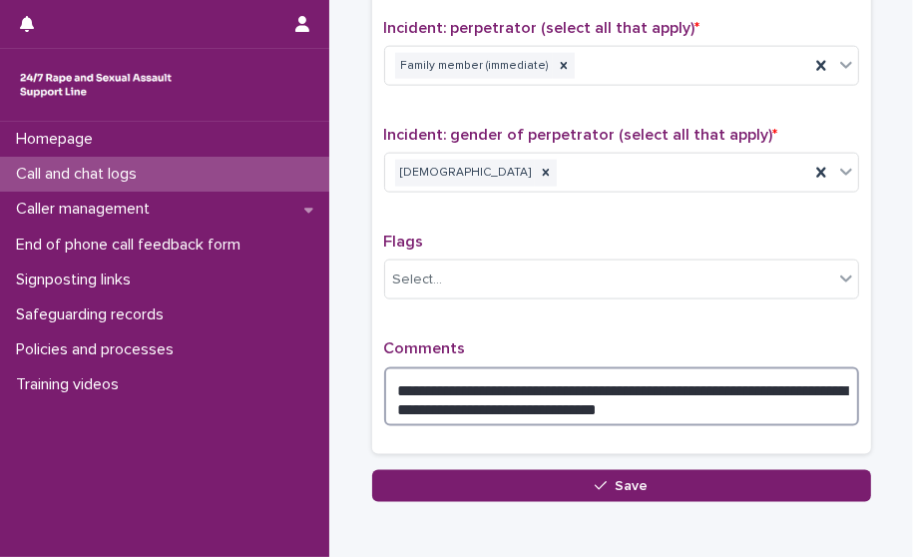
click at [634, 394] on textarea "**********" at bounding box center [621, 397] width 475 height 60
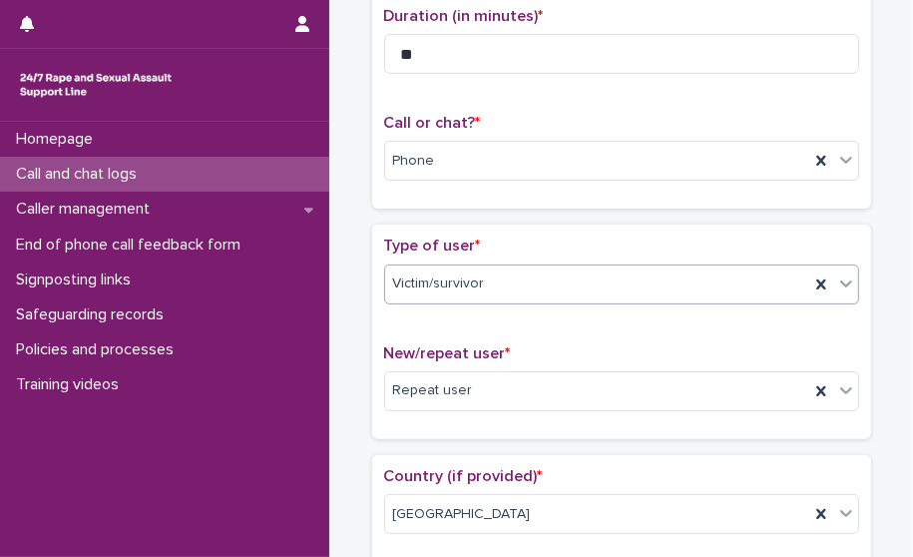
scroll to position [200, 0]
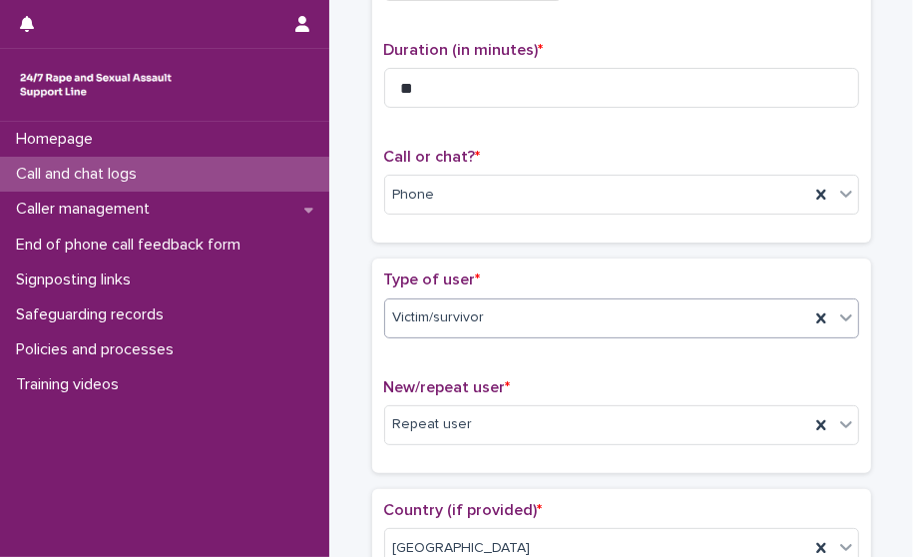
click at [513, 317] on div "Victim/survivor" at bounding box center [597, 317] width 424 height 33
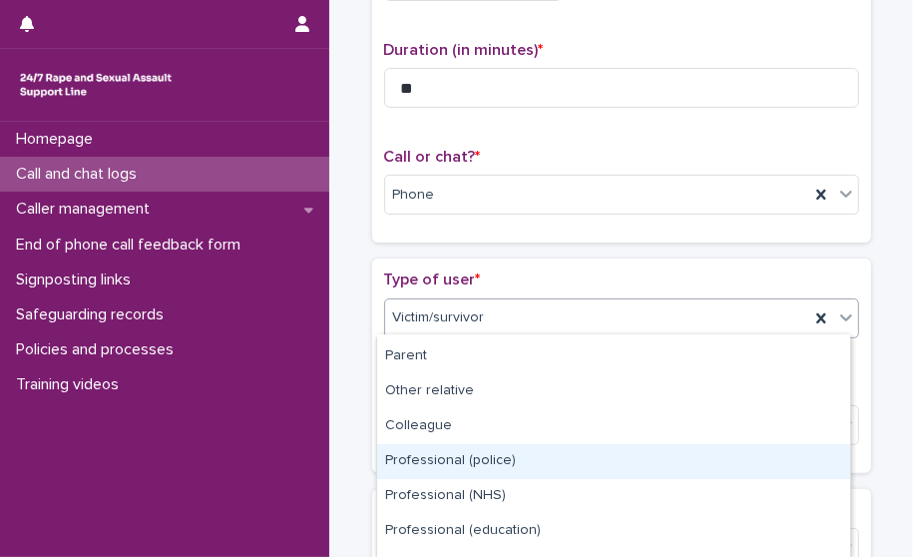
scroll to position [1, 0]
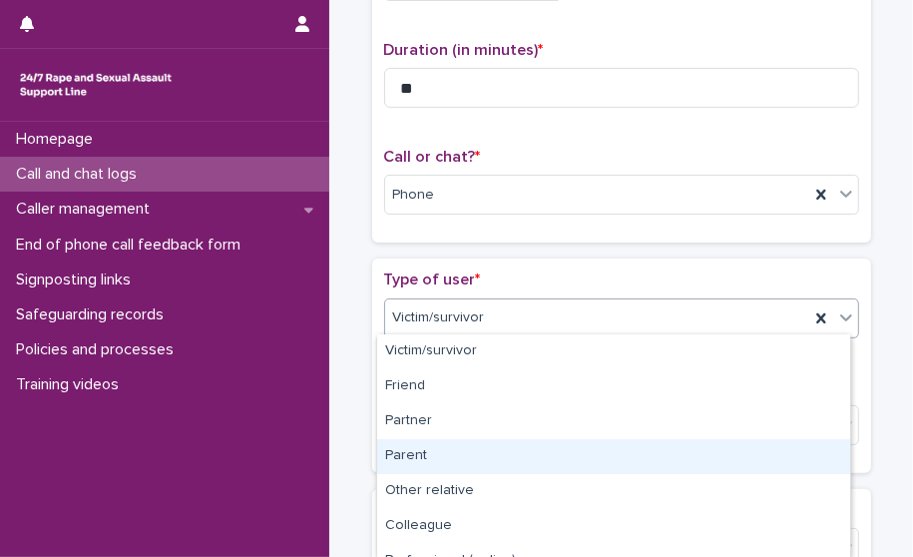
click at [499, 456] on div "Parent" at bounding box center [613, 456] width 473 height 35
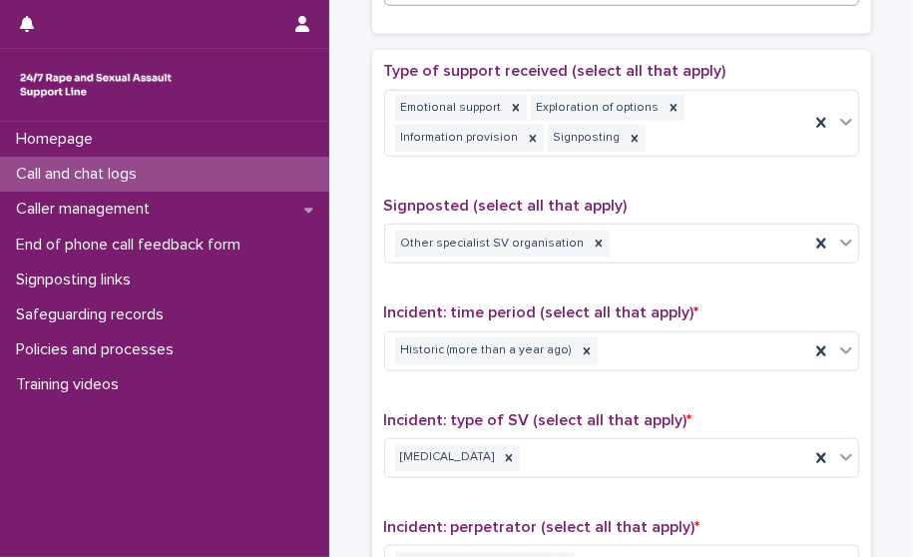
scroll to position [1691, 0]
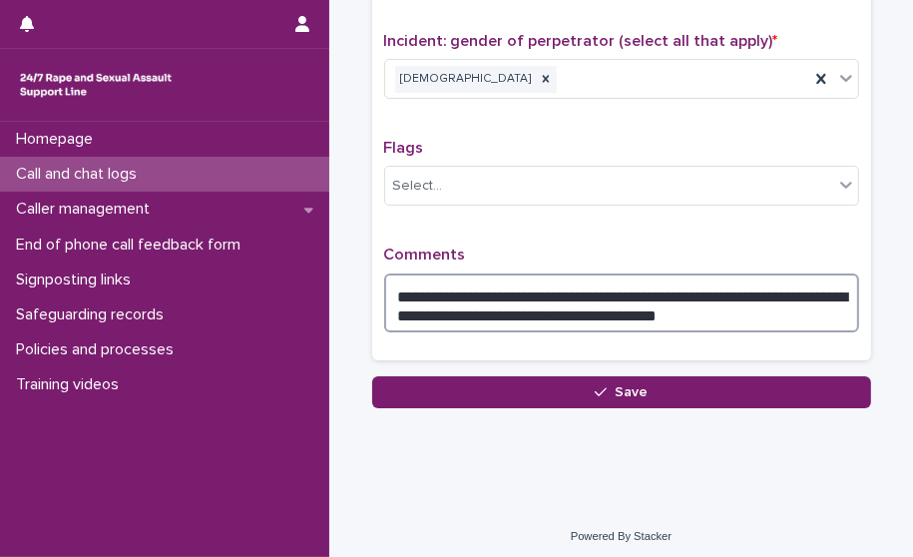
click at [663, 306] on textarea "**********" at bounding box center [621, 303] width 475 height 60
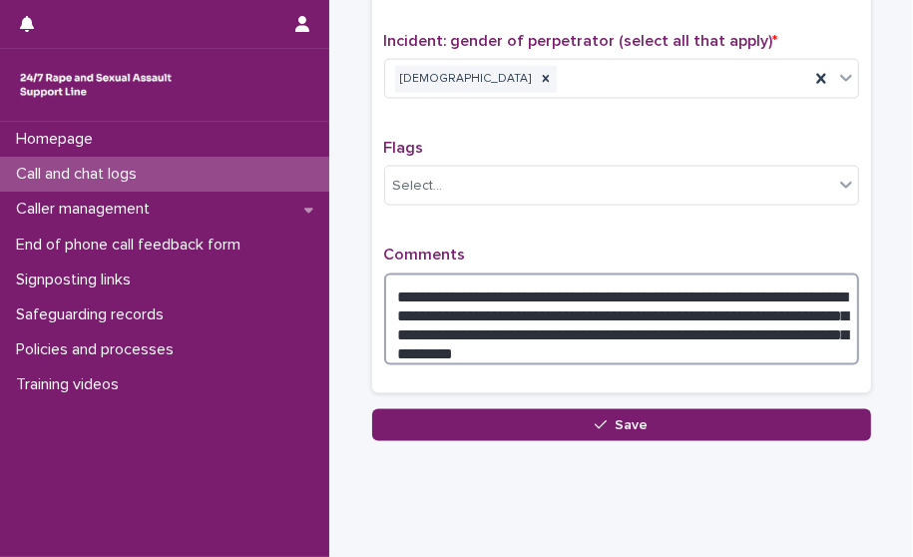
drag, startPoint x: 603, startPoint y: 336, endPoint x: 467, endPoint y: 345, distance: 136.0
click at [467, 345] on textarea "**********" at bounding box center [621, 319] width 475 height 93
paste textarea "**********"
click at [511, 335] on textarea "**********" at bounding box center [621, 319] width 475 height 93
click at [676, 338] on textarea "**********" at bounding box center [621, 319] width 475 height 93
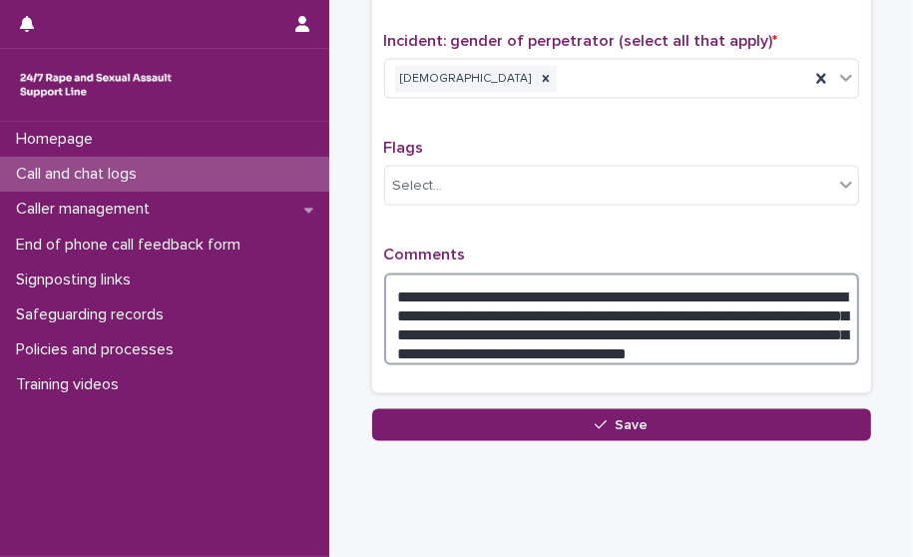
drag, startPoint x: 791, startPoint y: 344, endPoint x: 758, endPoint y: 360, distance: 36.6
click at [791, 344] on textarea "**********" at bounding box center [621, 319] width 475 height 93
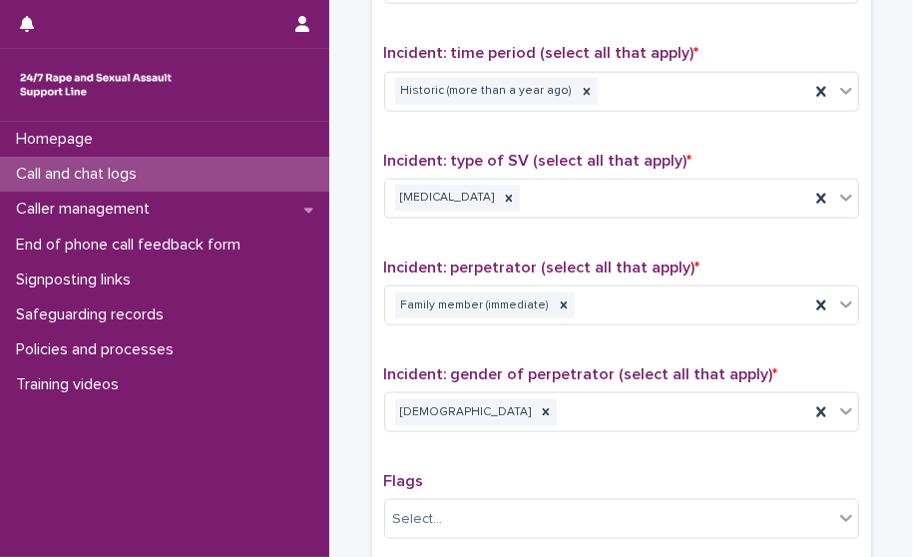
scroll to position [1641, 0]
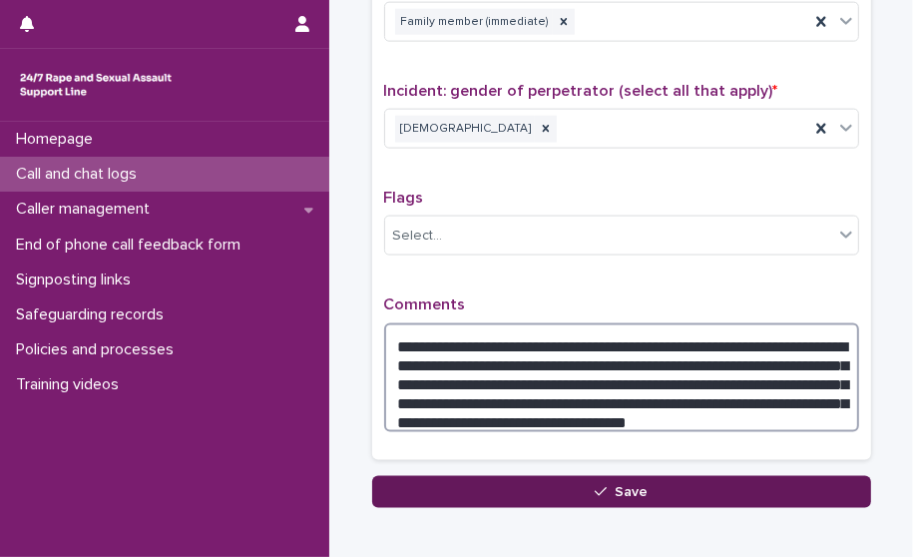
type textarea "**********"
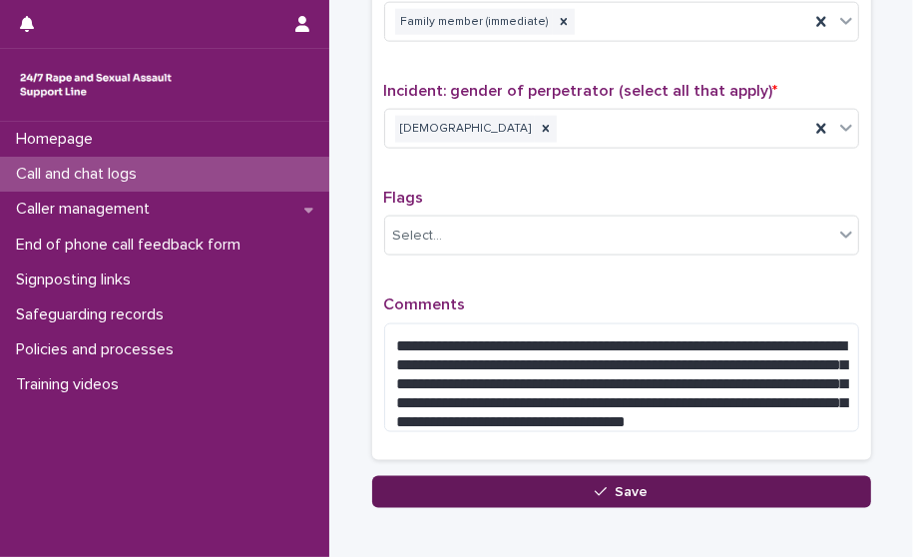
click at [596, 488] on icon "button" at bounding box center [601, 492] width 12 height 14
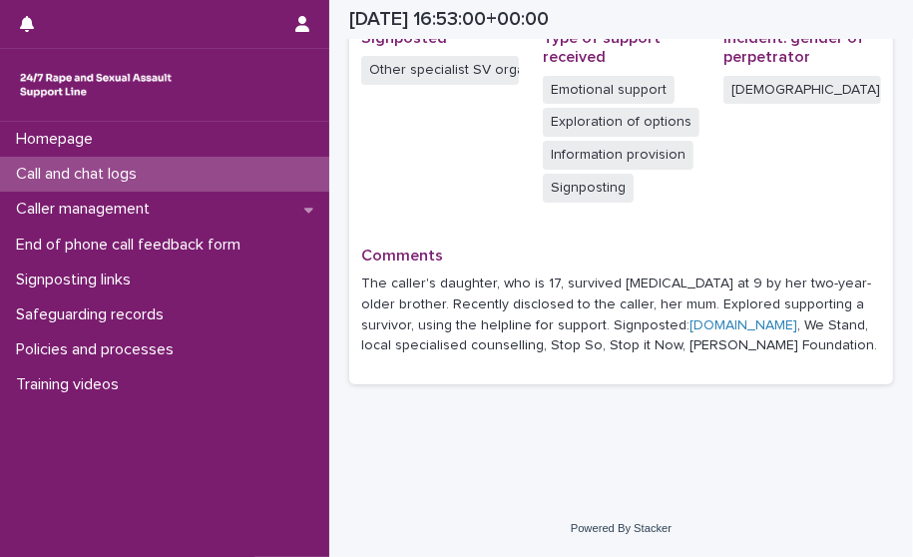
scroll to position [664, 0]
click at [146, 173] on p "Call and chat logs" at bounding box center [80, 174] width 145 height 19
